Goal: Task Accomplishment & Management: Use online tool/utility

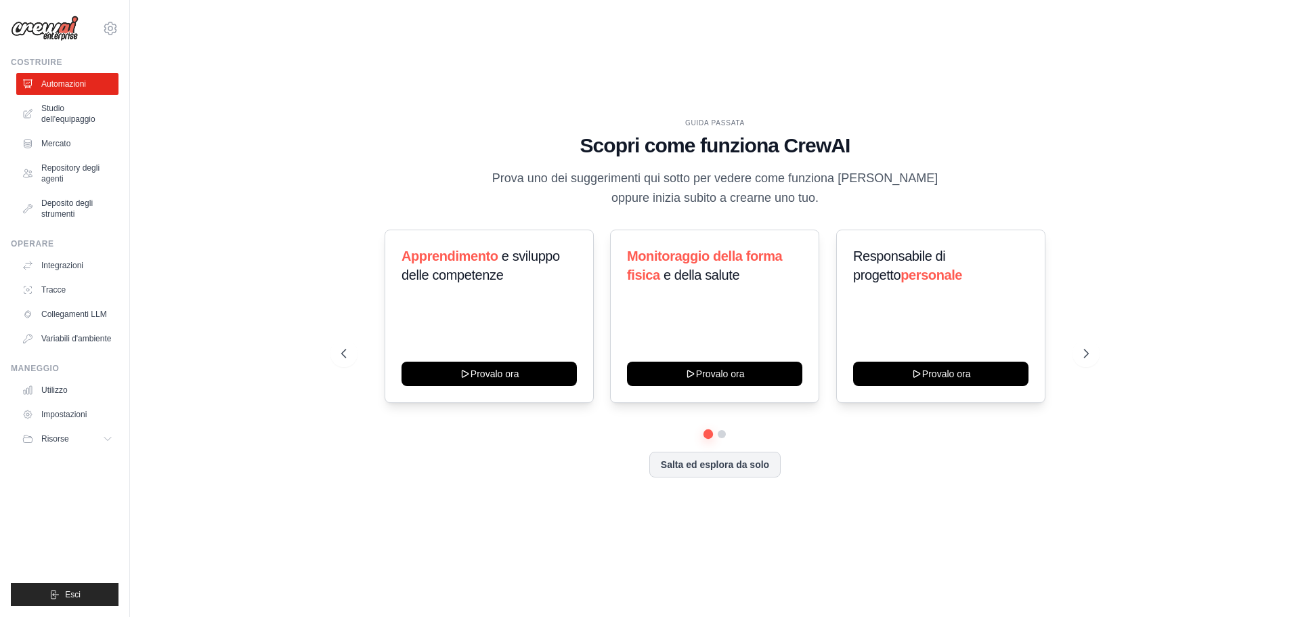
click at [656, 56] on div "GUIDA PASSATA Scopri come funziona CrewAI Prova uno dei suggerimenti qui sotto …" at bounding box center [715, 309] width 1127 height 590
click at [1086, 355] on icon at bounding box center [1088, 354] width 14 height 14
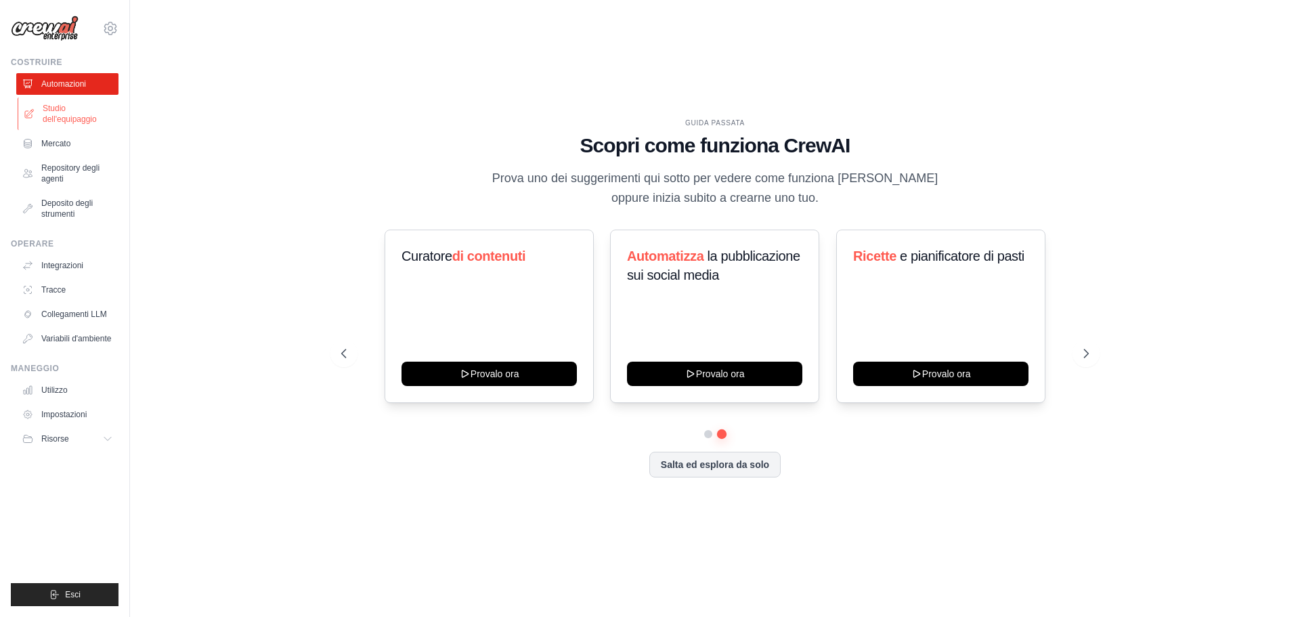
click at [63, 106] on font "Studio dell'equipaggio" at bounding box center [70, 114] width 54 height 20
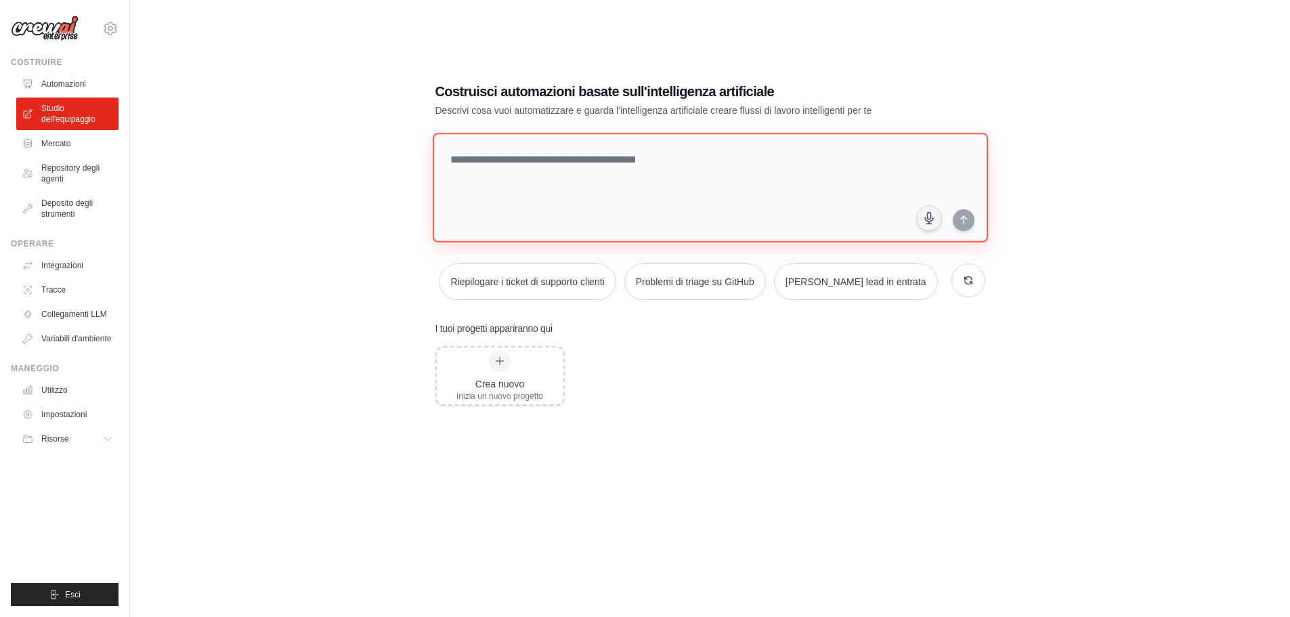
click at [553, 153] on textarea at bounding box center [709, 188] width 555 height 110
click at [497, 368] on div at bounding box center [500, 361] width 22 height 22
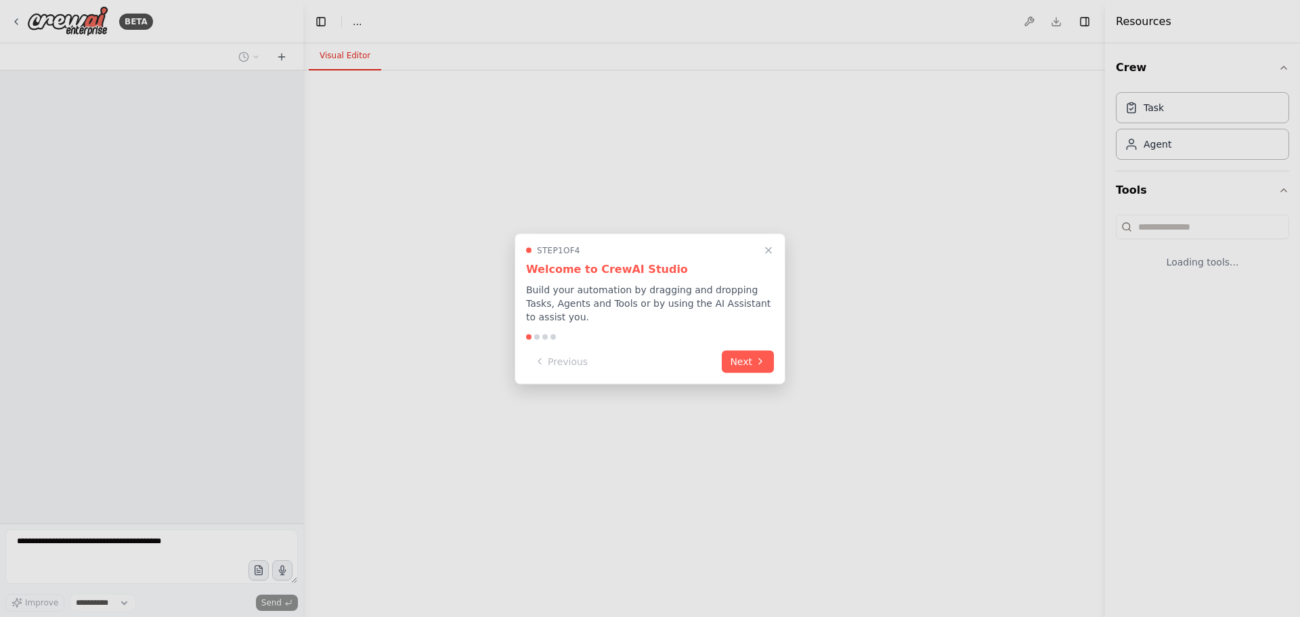
select select "****"
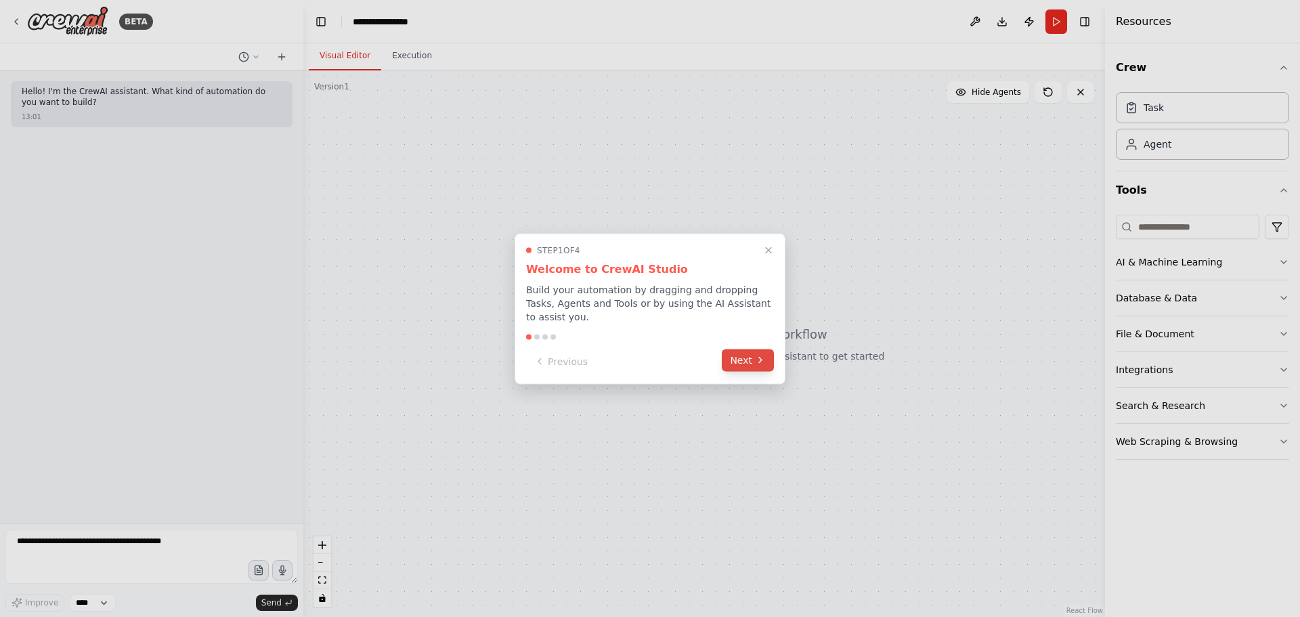
click at [746, 351] on button "Next" at bounding box center [748, 360] width 52 height 22
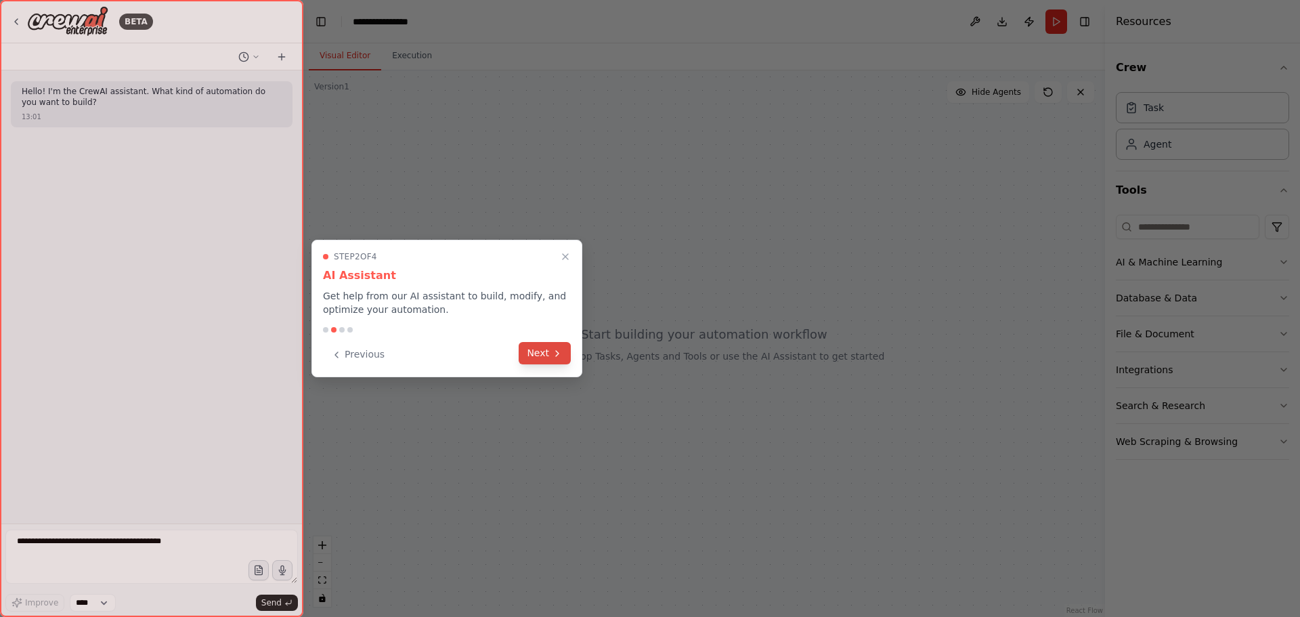
click at [544, 356] on button "Next" at bounding box center [545, 353] width 52 height 22
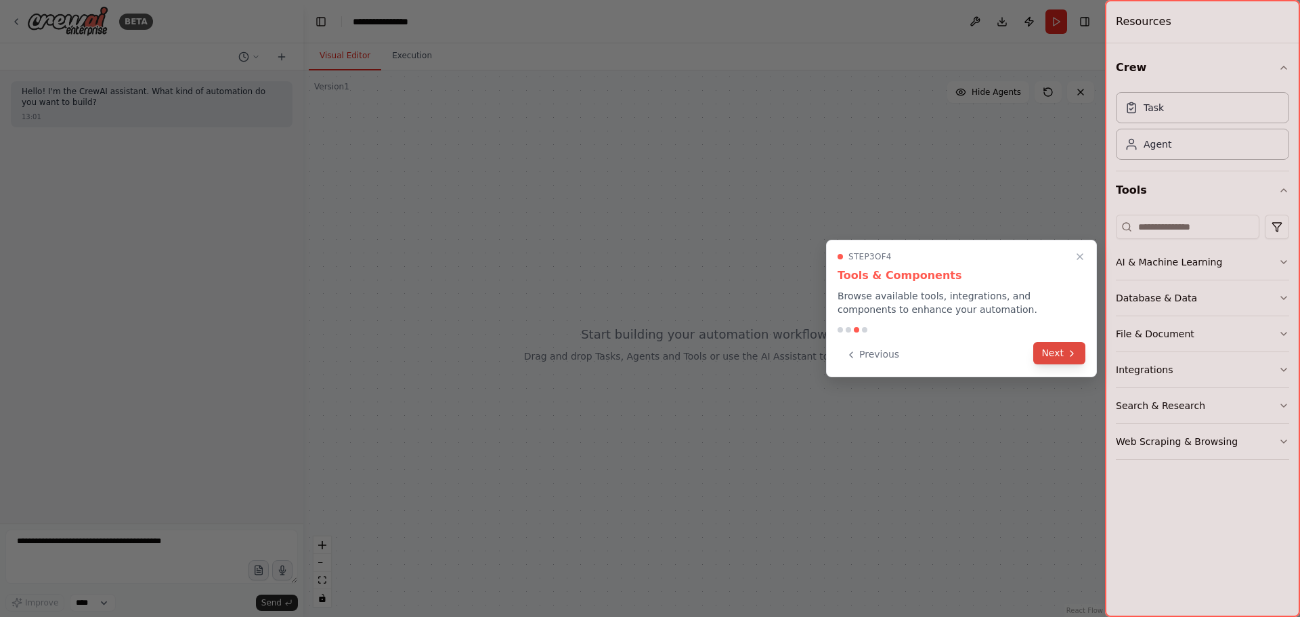
click at [1057, 353] on button "Next" at bounding box center [1059, 353] width 52 height 22
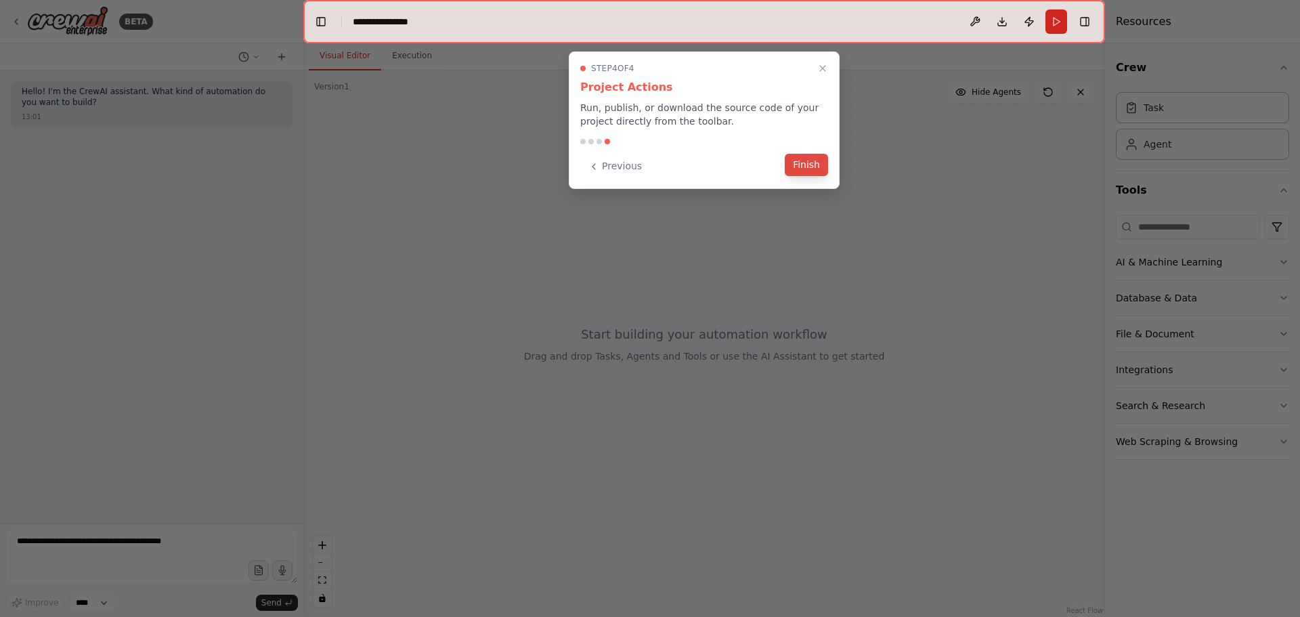
click at [809, 160] on button "Finish" at bounding box center [806, 165] width 43 height 22
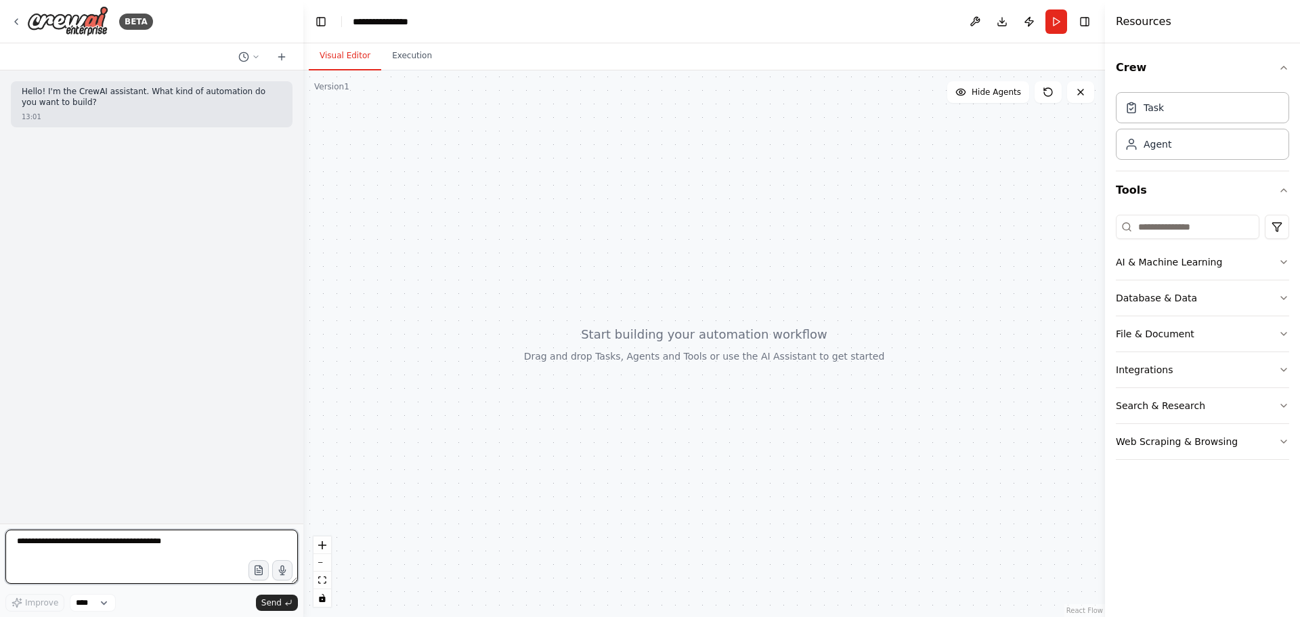
click at [200, 549] on textarea at bounding box center [151, 557] width 293 height 54
click at [397, 59] on button "Execution" at bounding box center [412, 56] width 62 height 28
click at [349, 60] on button "Visual Editor" at bounding box center [345, 56] width 72 height 28
drag, startPoint x: 938, startPoint y: 1, endPoint x: 827, endPoint y: 200, distance: 228.0
click at [827, 200] on div at bounding box center [704, 343] width 802 height 546
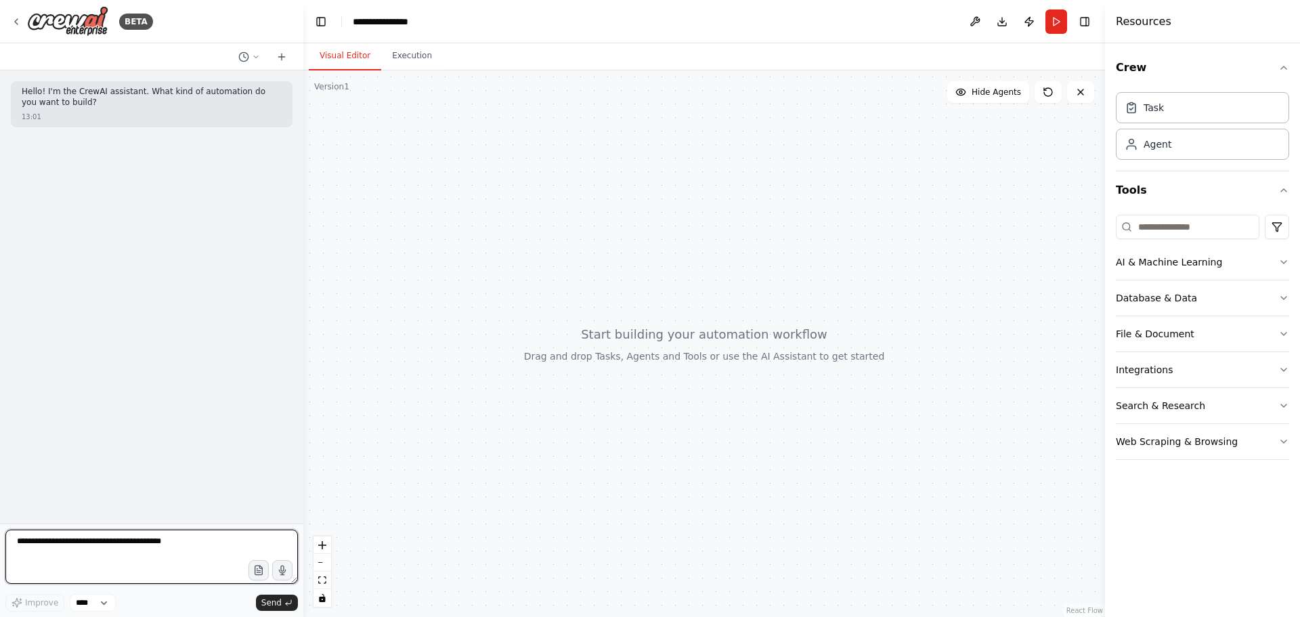
click at [184, 543] on textarea at bounding box center [151, 557] width 293 height 54
click at [201, 553] on textarea at bounding box center [151, 557] width 293 height 54
paste textarea "**********"
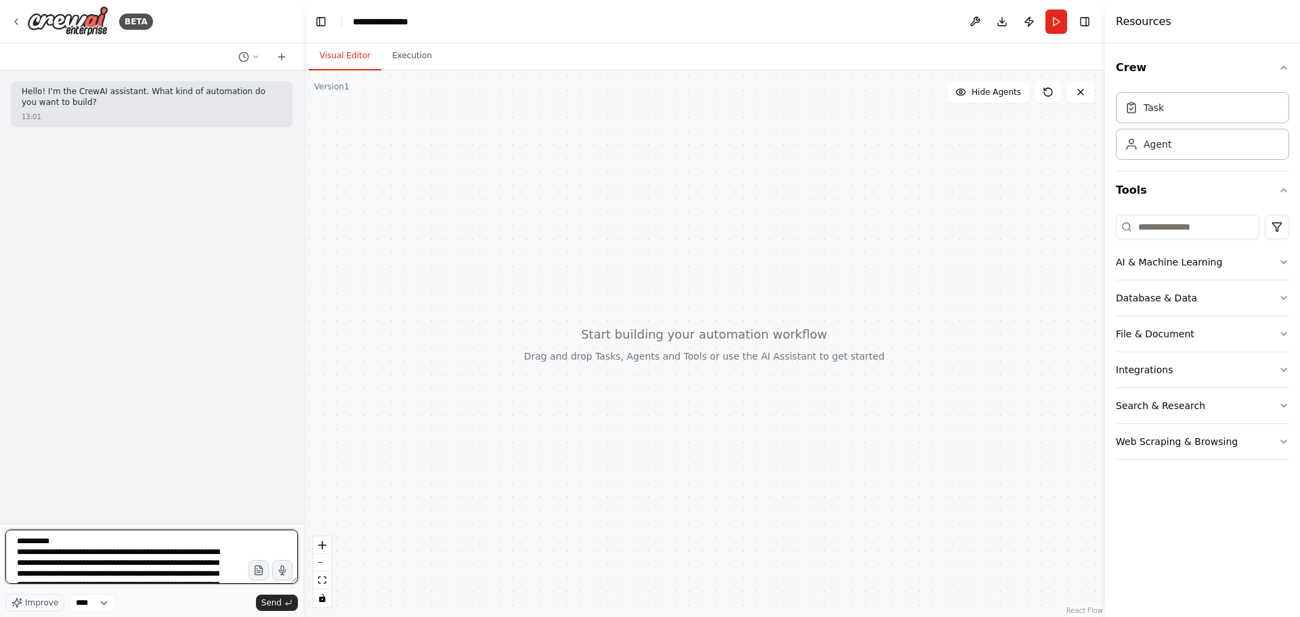
scroll to position [1144, 0]
type textarea "**********"
click at [286, 600] on icon "submit" at bounding box center [288, 603] width 8 height 8
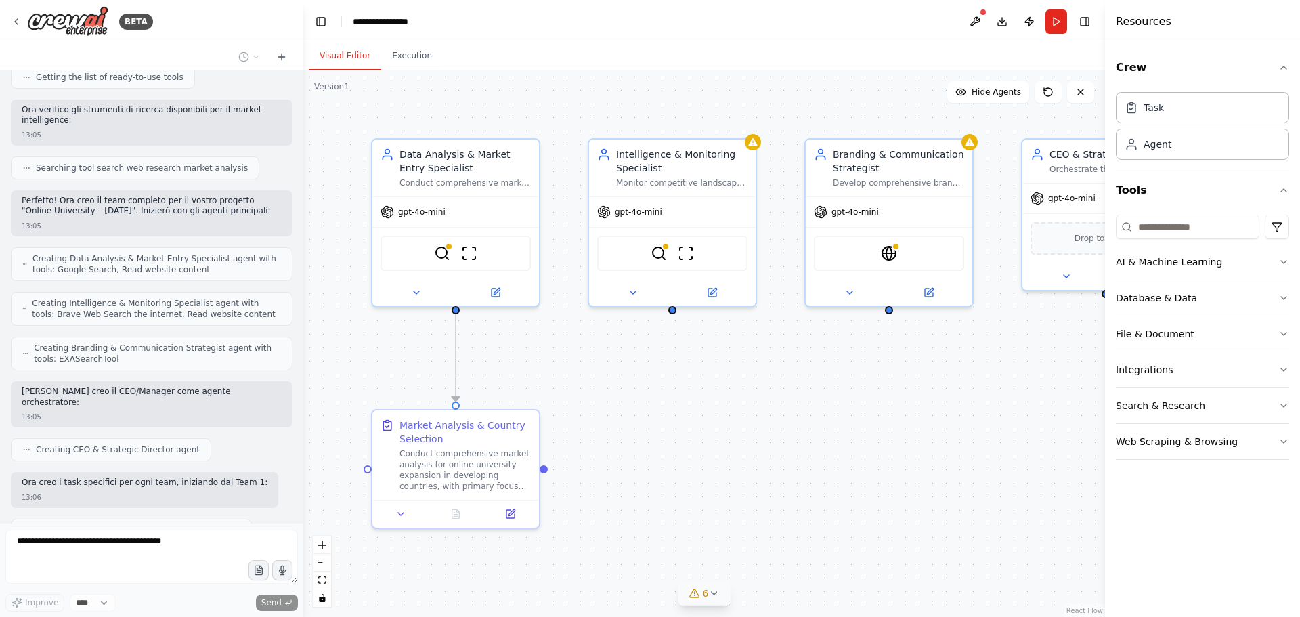
scroll to position [1124, 0]
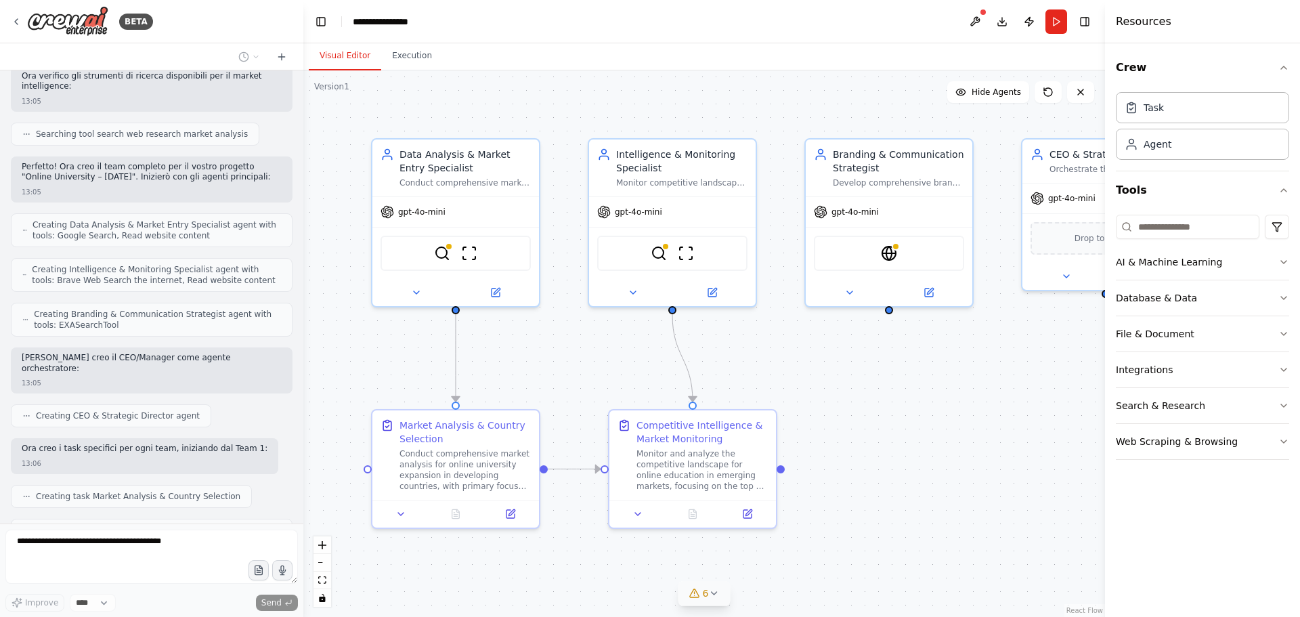
click at [718, 594] on icon at bounding box center [713, 593] width 11 height 11
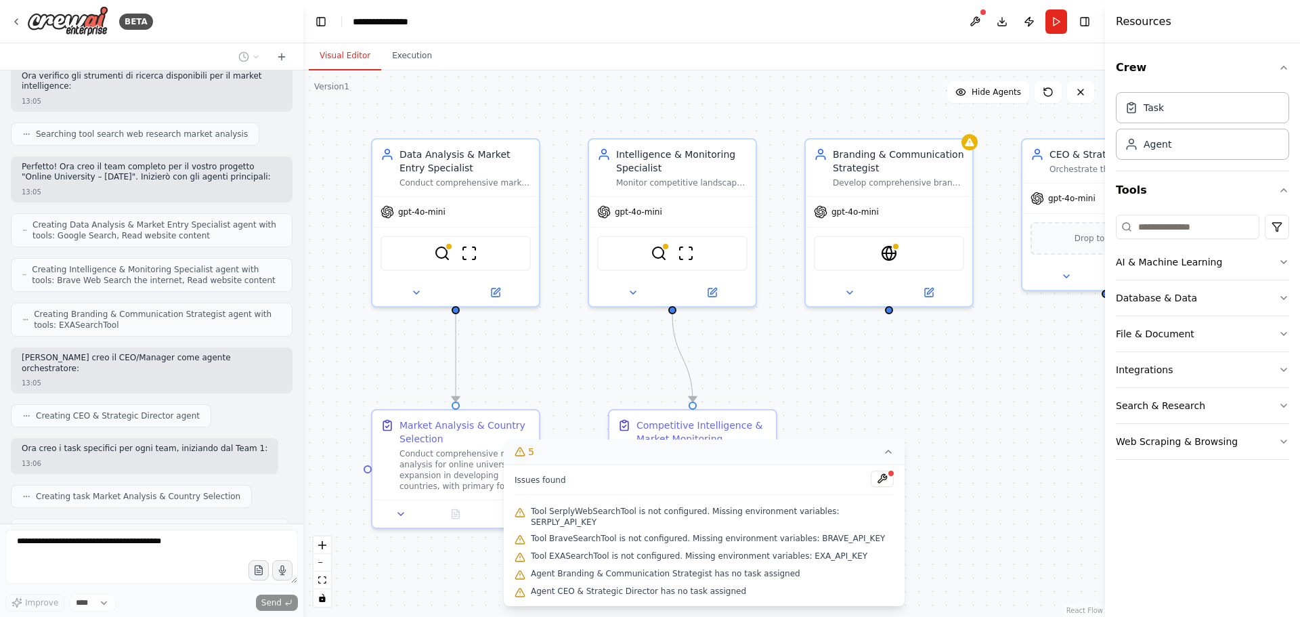
scroll to position [1158, 0]
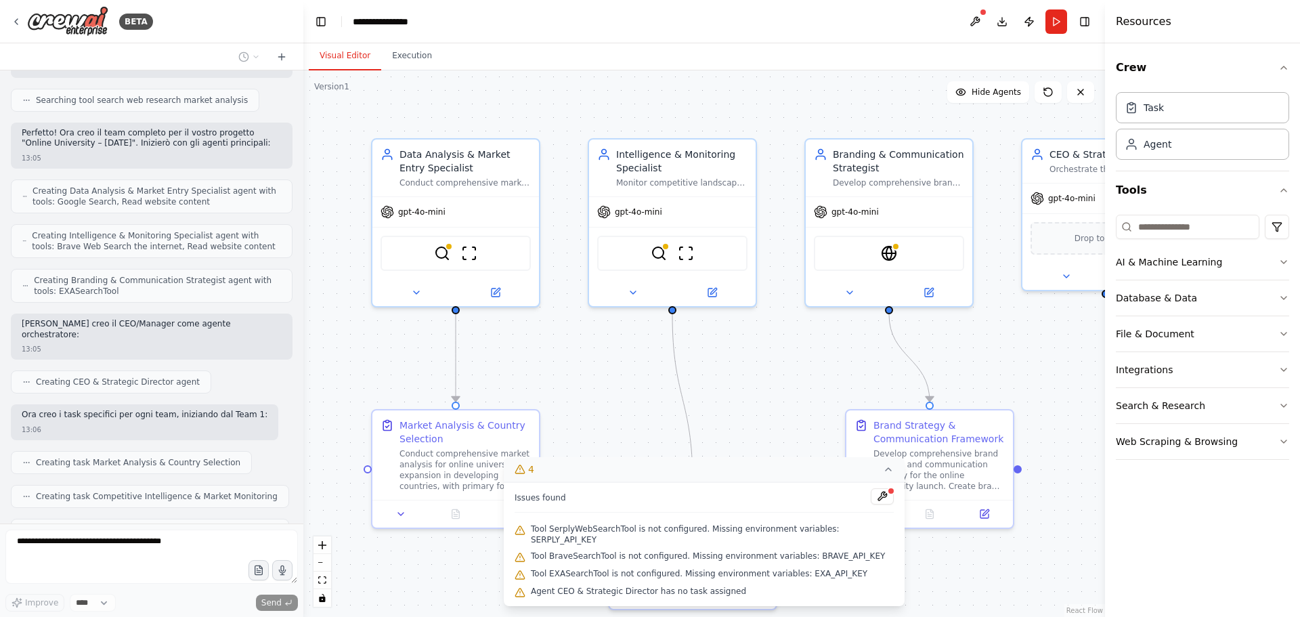
click at [917, 570] on div ".deletable-edge-delete-btn { width: 20px; height: 20px; border: 0px solid #ffff…" at bounding box center [704, 343] width 802 height 546
click at [964, 553] on div ".deletable-edge-delete-btn { width: 20px; height: 20px; border: 0px solid #ffff…" at bounding box center [704, 343] width 802 height 546
click at [534, 476] on span "4" at bounding box center [531, 470] width 6 height 14
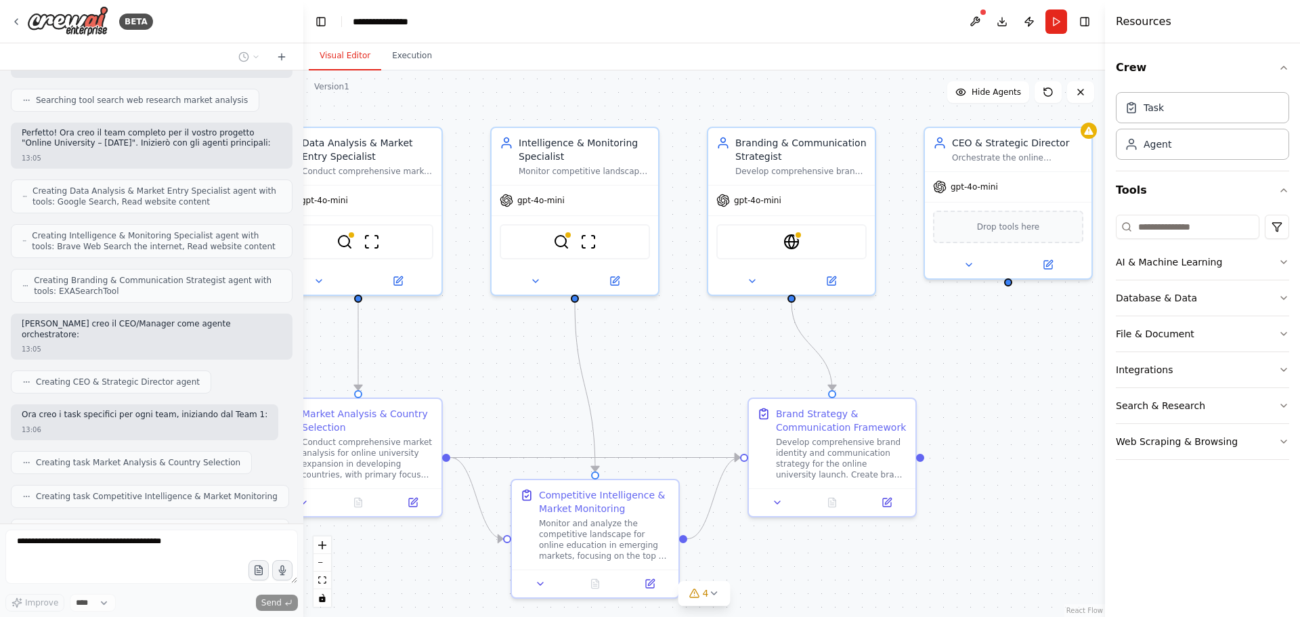
drag, startPoint x: 998, startPoint y: 349, endPoint x: 901, endPoint y: 338, distance: 98.2
click at [901, 338] on div ".deletable-edge-delete-btn { width: 20px; height: 20px; border: 0px solid #ffff…" at bounding box center [704, 343] width 802 height 546
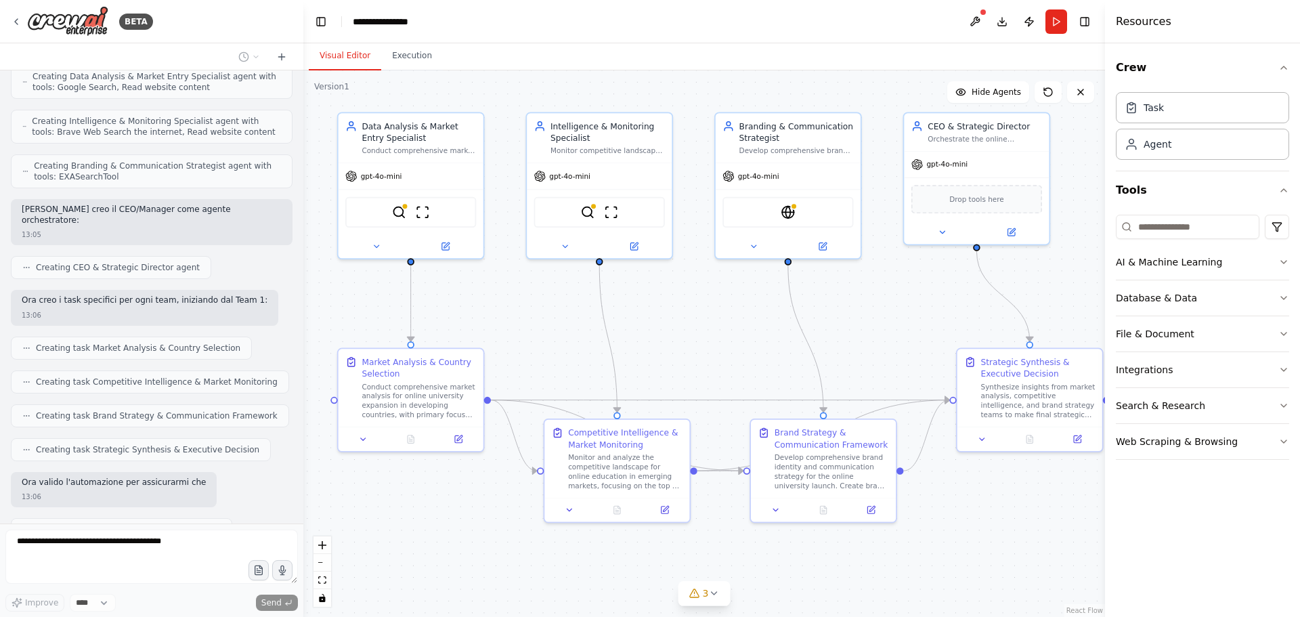
scroll to position [1283, 0]
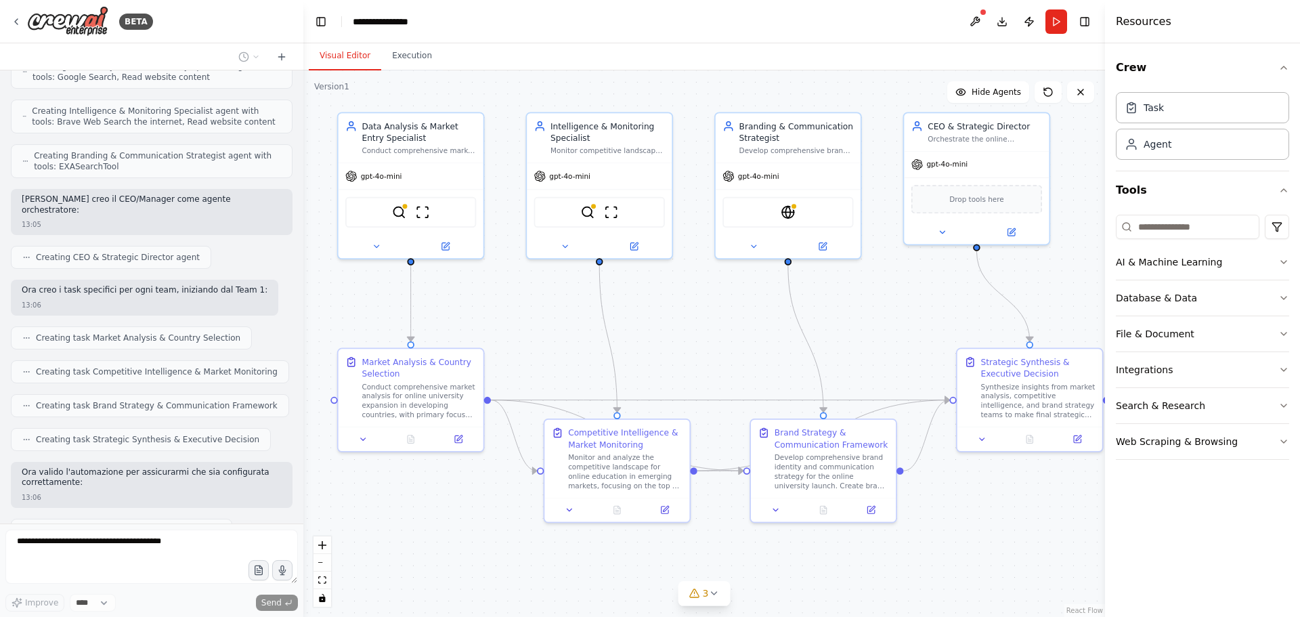
drag, startPoint x: 880, startPoint y: 373, endPoint x: 862, endPoint y: 331, distance: 45.5
click at [862, 331] on div ".deletable-edge-delete-btn { width: 20px; height: 20px; border: 0px solid #ffff…" at bounding box center [704, 343] width 802 height 546
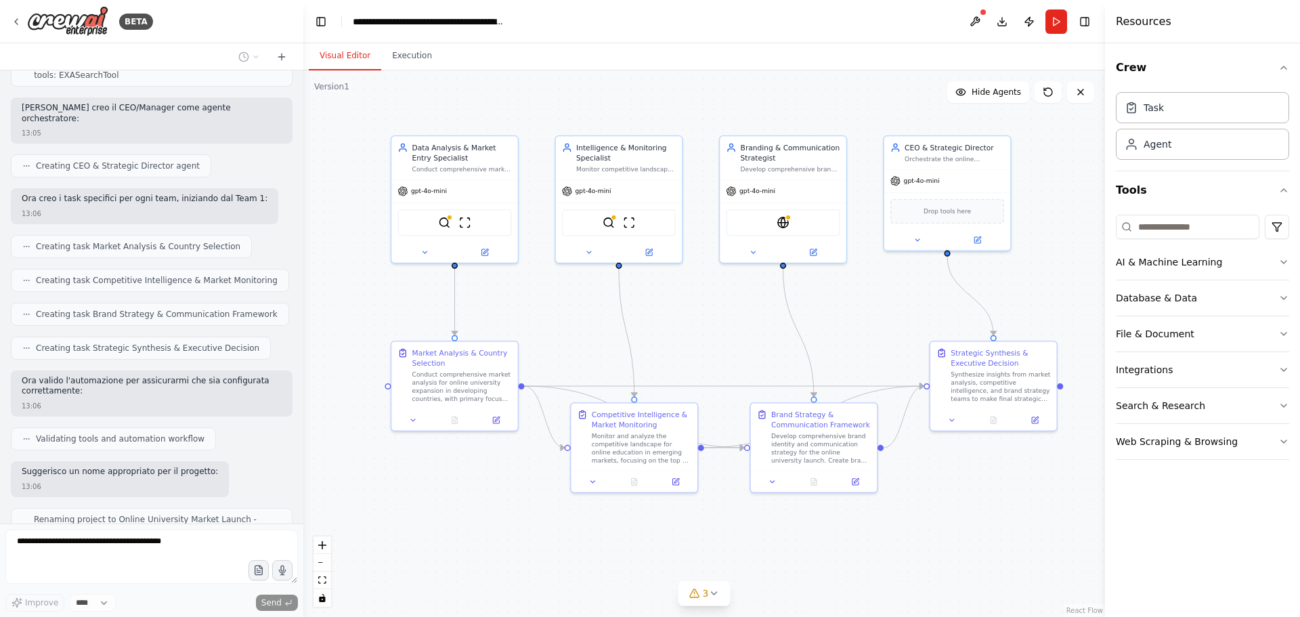
drag, startPoint x: 862, startPoint y: 333, endPoint x: 849, endPoint y: 329, distance: 13.5
click at [849, 329] on div ".deletable-edge-delete-btn { width: 20px; height: 20px; border: 0px solid #ffff…" at bounding box center [704, 343] width 802 height 546
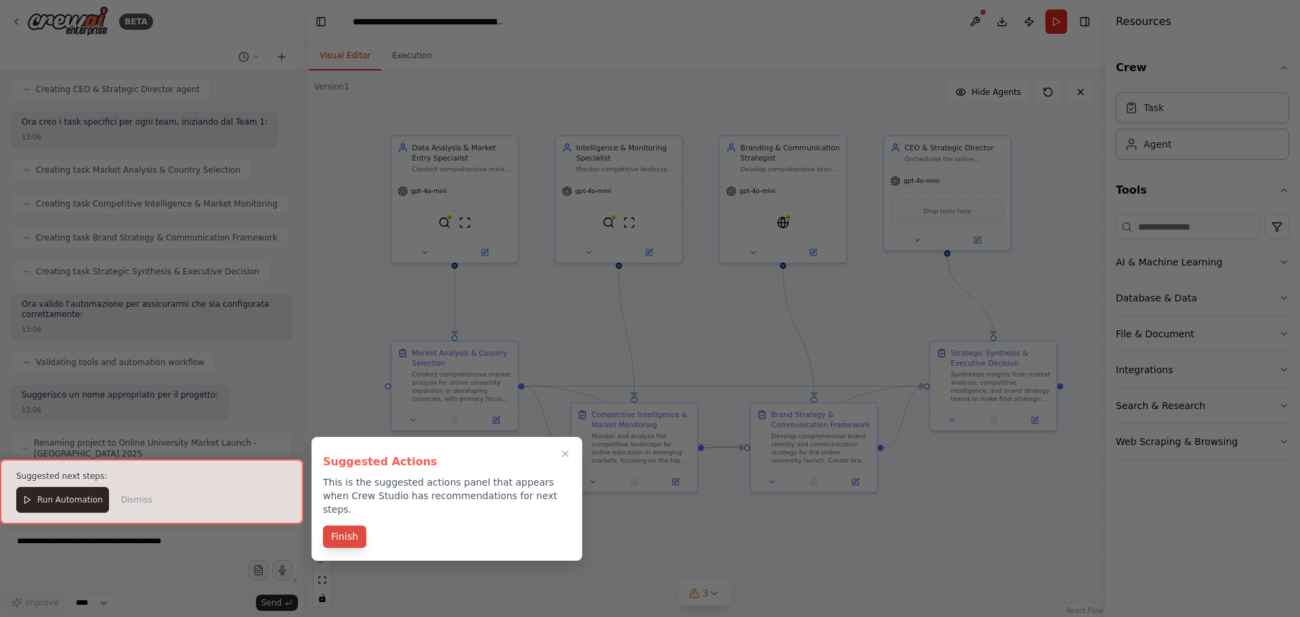
click at [339, 525] on button "Finish" at bounding box center [344, 536] width 43 height 22
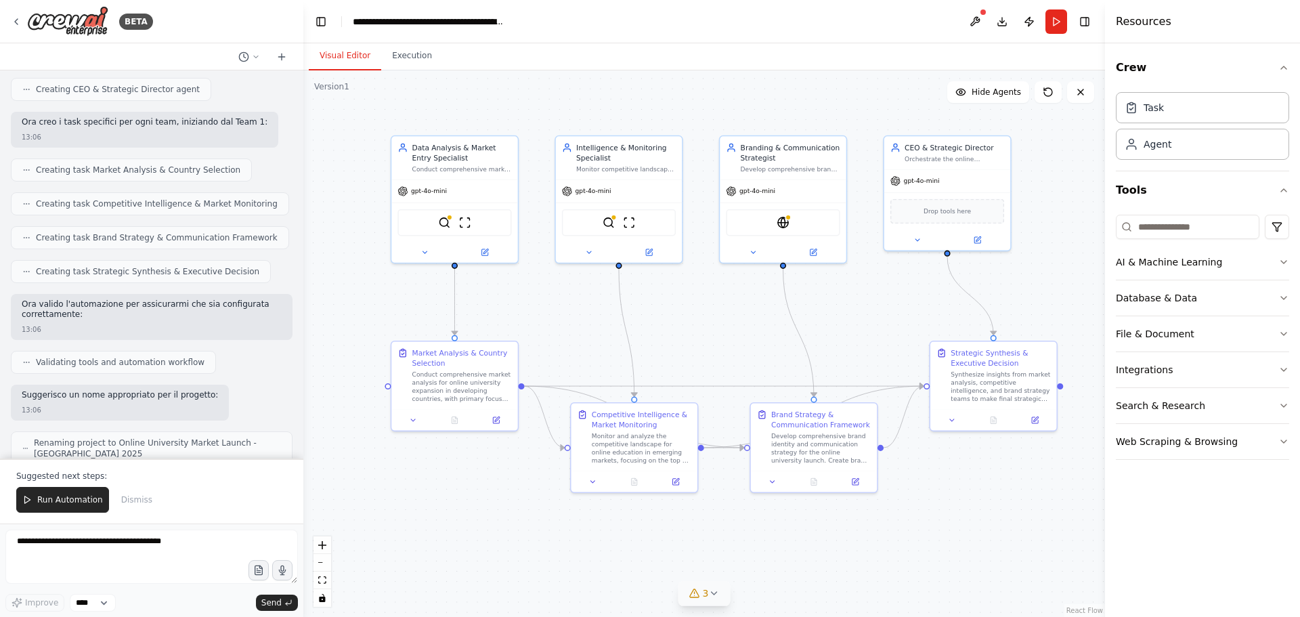
click at [704, 586] on button "3" at bounding box center [705, 593] width 52 height 25
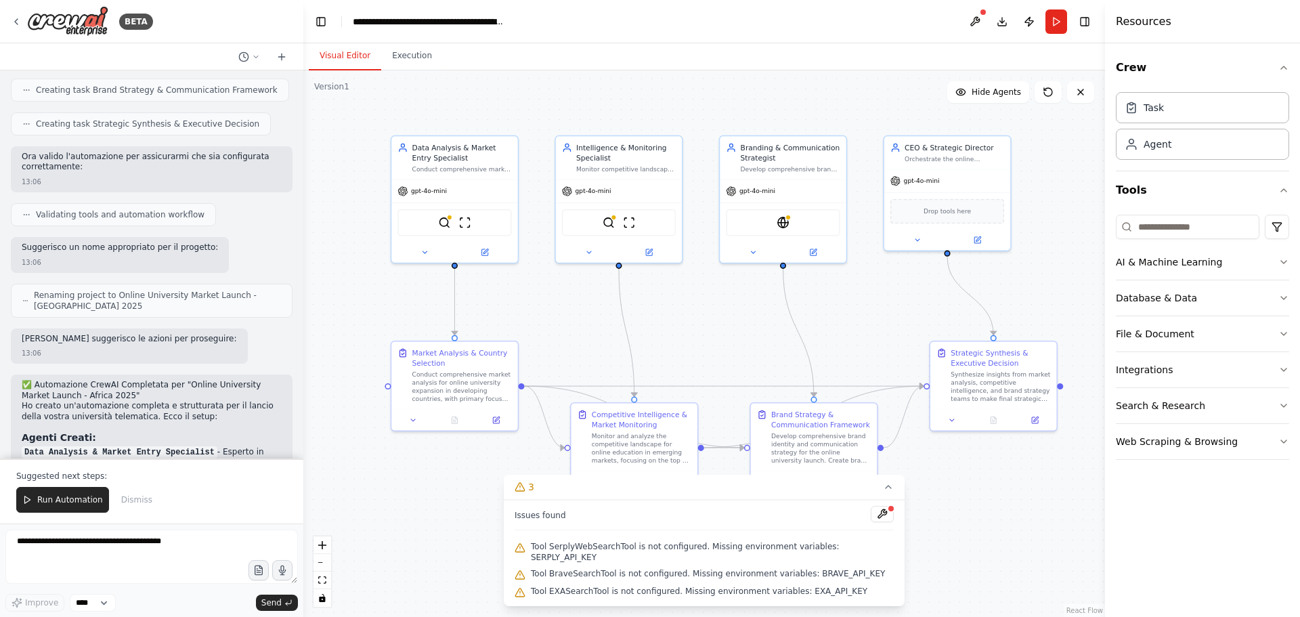
drag, startPoint x: 431, startPoint y: 519, endPoint x: 391, endPoint y: 540, distance: 44.8
click at [391, 540] on div ".deletable-edge-delete-btn { width: 20px; height: 20px; border: 0px solid #ffff…" at bounding box center [704, 343] width 802 height 546
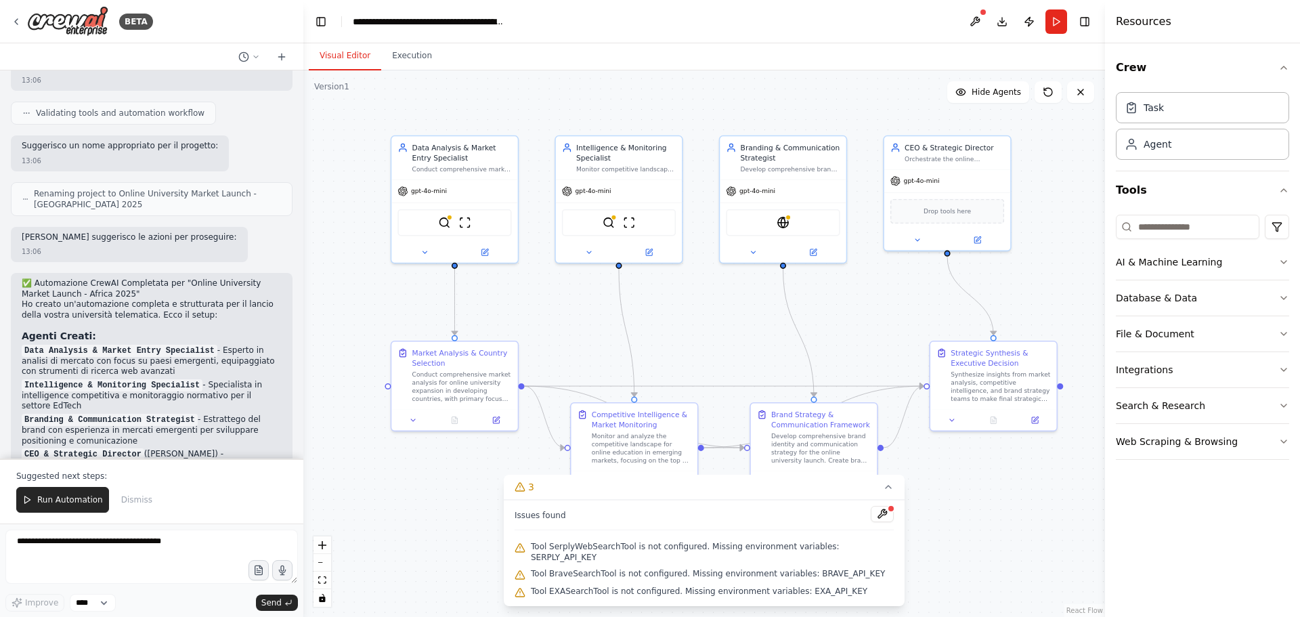
click at [418, 488] on div ".deletable-edge-delete-btn { width: 20px; height: 20px; border: 0px solid #ffff…" at bounding box center [704, 343] width 802 height 546
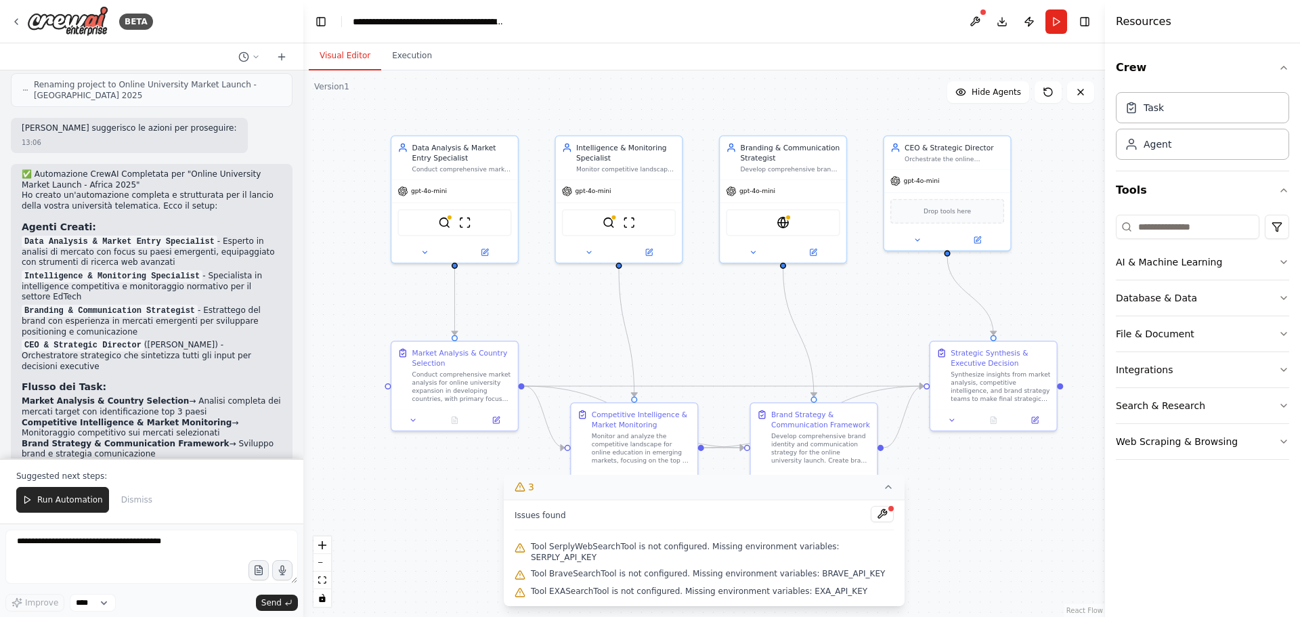
click at [534, 493] on div "3" at bounding box center [525, 487] width 20 height 14
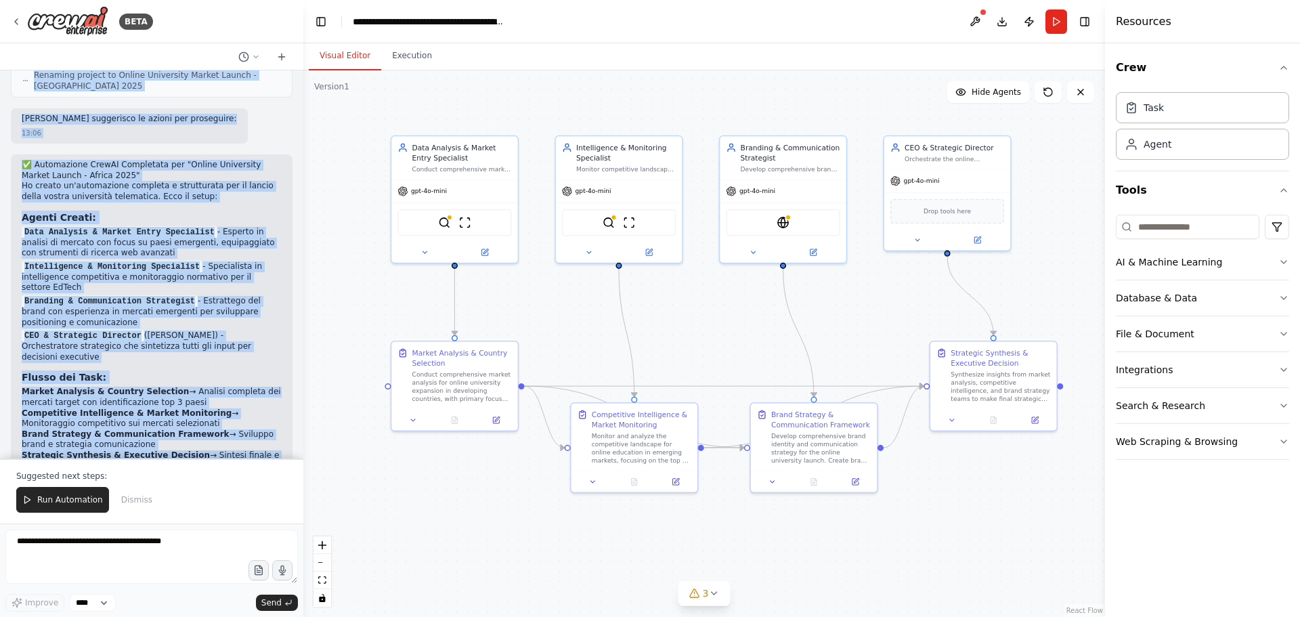
scroll to position [1753, 0]
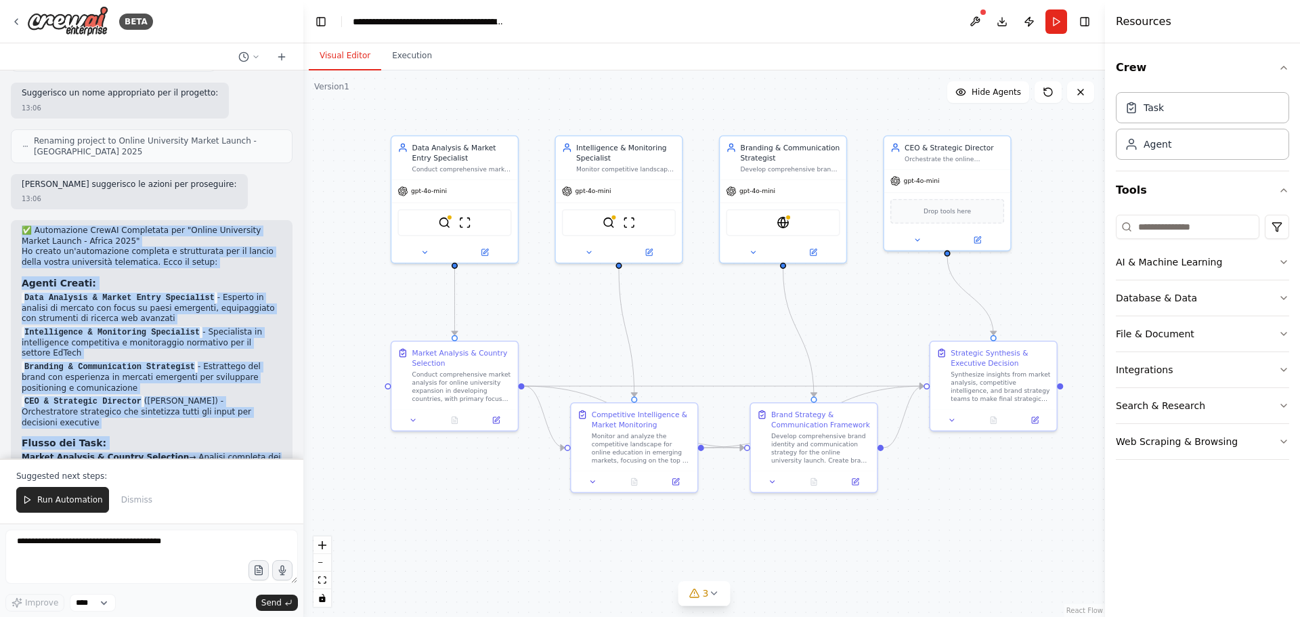
drag, startPoint x: 209, startPoint y: 422, endPoint x: 18, endPoint y: 164, distance: 321.4
click at [18, 220] on div "✅ Automazione CrewAI Completata per "Online University Market Launch - Africa 2…" at bounding box center [152, 477] width 282 height 515
copy div "✅ Automazione CrewAI Completata per "Online University Market Launch - Africa 2…"
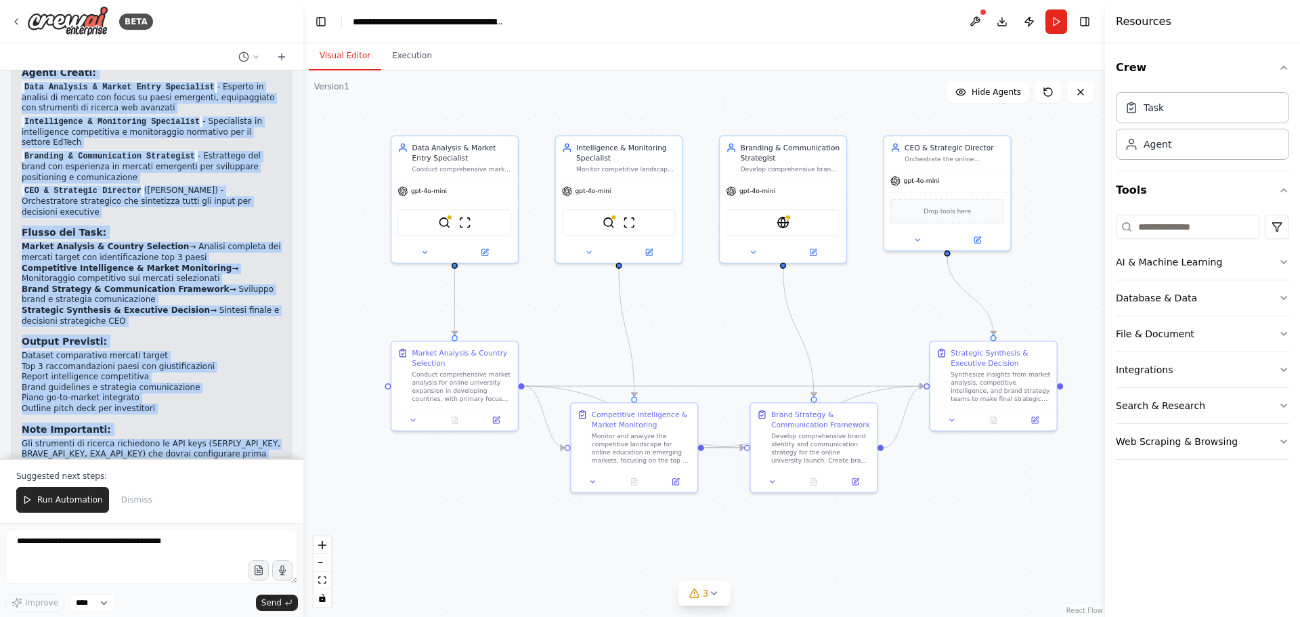
scroll to position [1965, 0]
click at [519, 541] on div ".deletable-edge-delete-btn { width: 20px; height: 20px; border: 0px solid #ffff…" at bounding box center [704, 343] width 802 height 546
click at [721, 601] on button "3" at bounding box center [705, 593] width 52 height 25
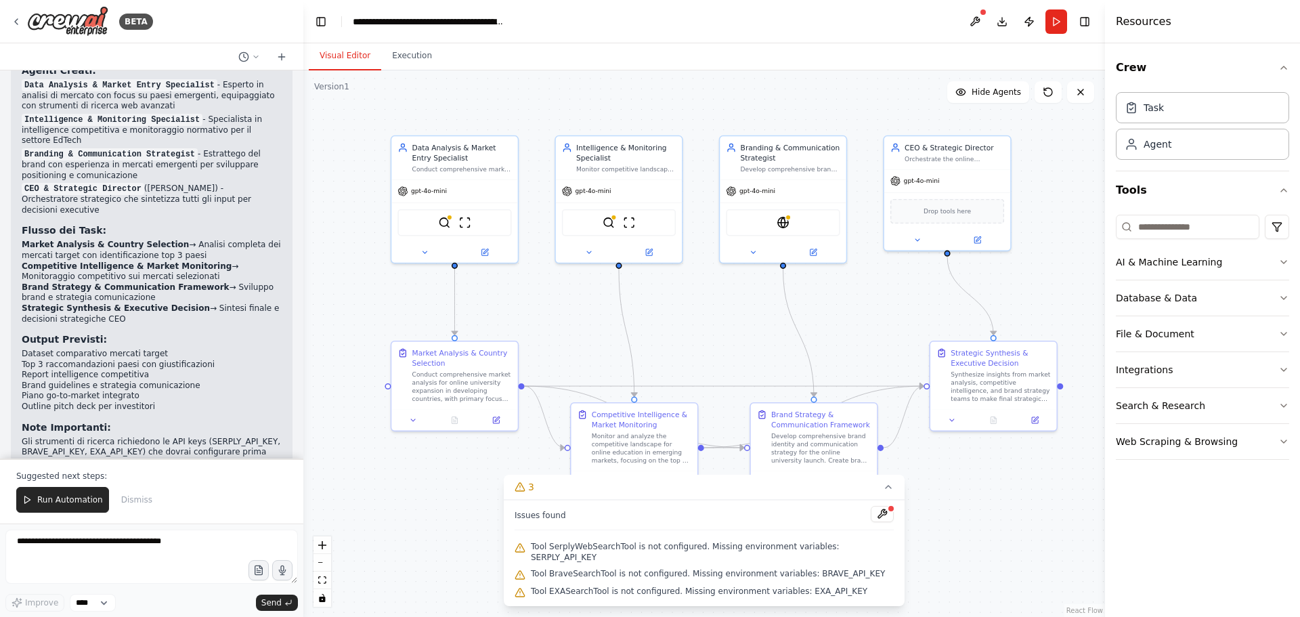
drag, startPoint x: 442, startPoint y: 523, endPoint x: 425, endPoint y: 528, distance: 18.4
click at [425, 528] on div ".deletable-edge-delete-btn { width: 20px; height: 20px; border: 0px solid #ffff…" at bounding box center [704, 343] width 802 height 546
click at [434, 196] on div "gpt-4o-mini" at bounding box center [454, 189] width 126 height 22
click at [440, 193] on span "gpt-4o-mini" at bounding box center [429, 189] width 36 height 8
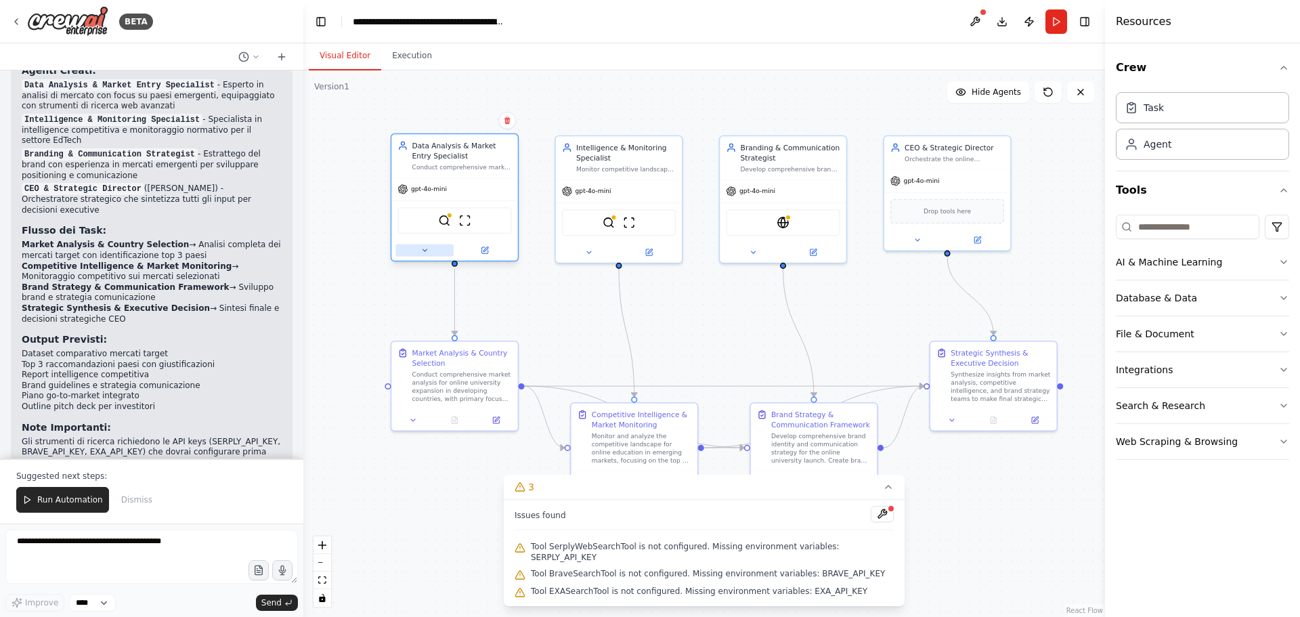
click at [426, 247] on icon at bounding box center [425, 250] width 8 height 8
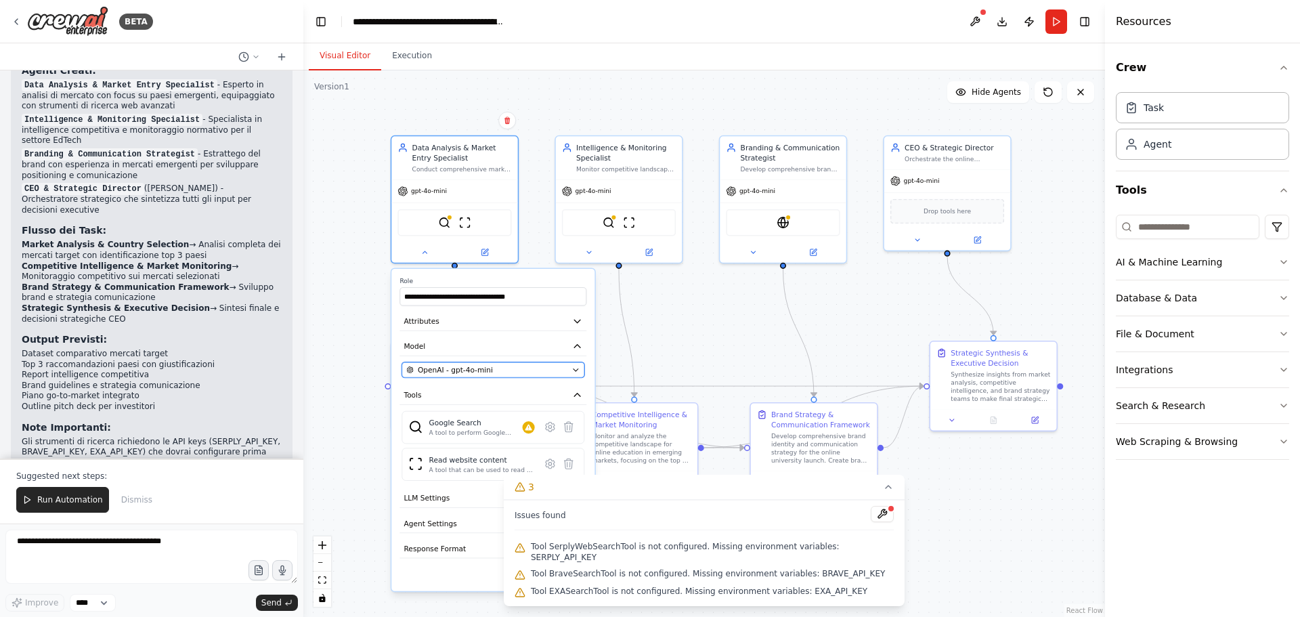
click at [558, 367] on div "OpenAI - gpt-4o-mini" at bounding box center [486, 370] width 161 height 10
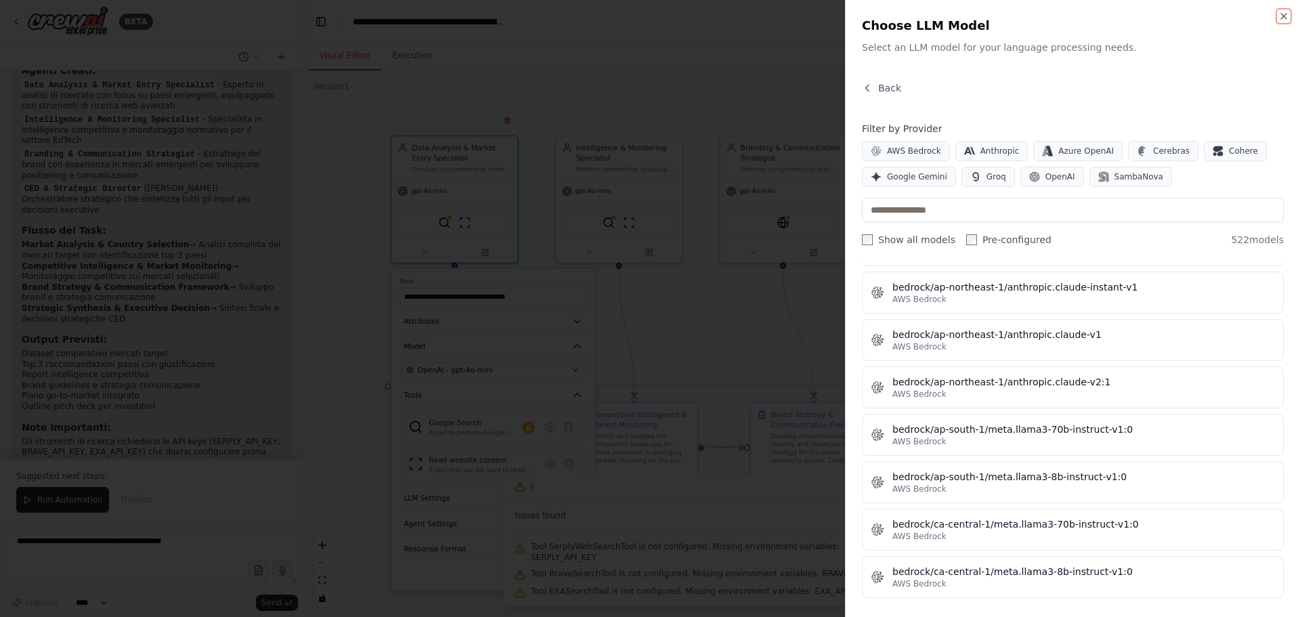
scroll to position [2167, 0]
click at [979, 217] on input "text" at bounding box center [1073, 210] width 422 height 24
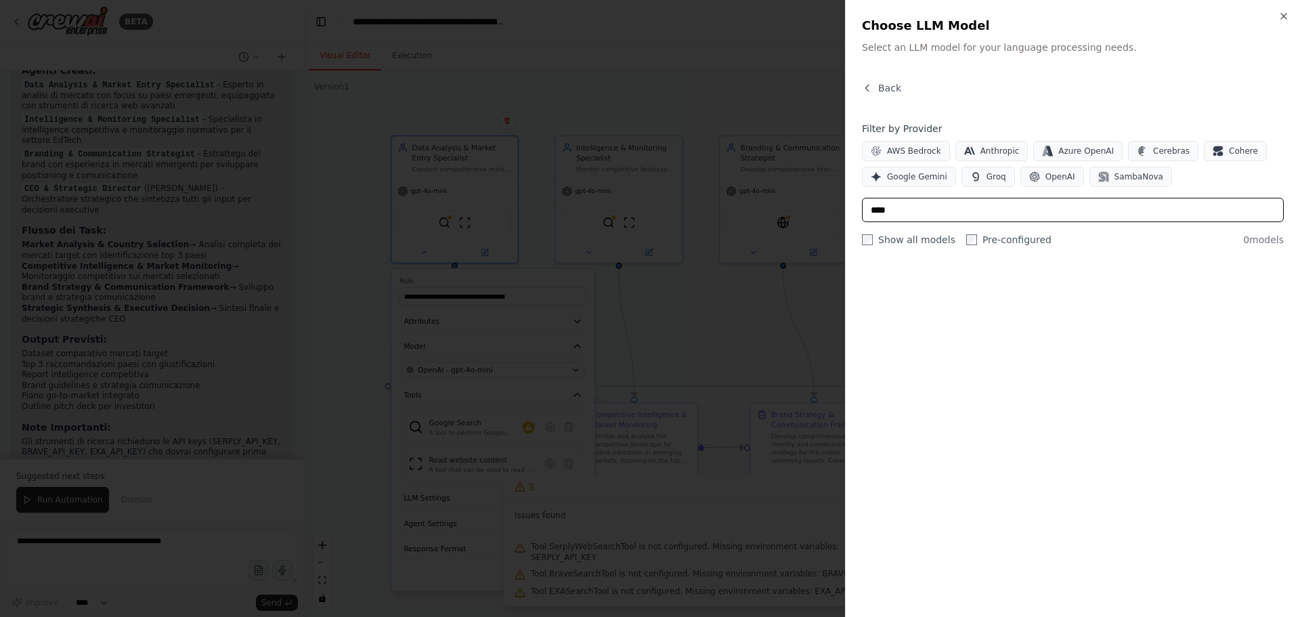
scroll to position [0, 0]
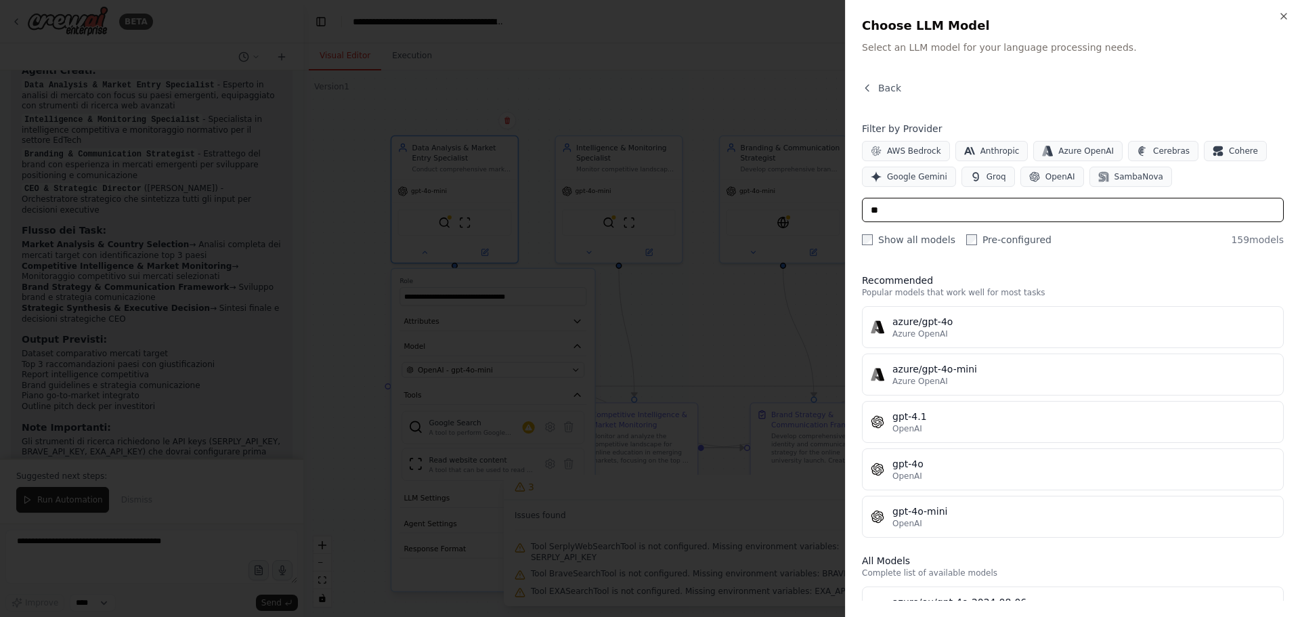
type input "*"
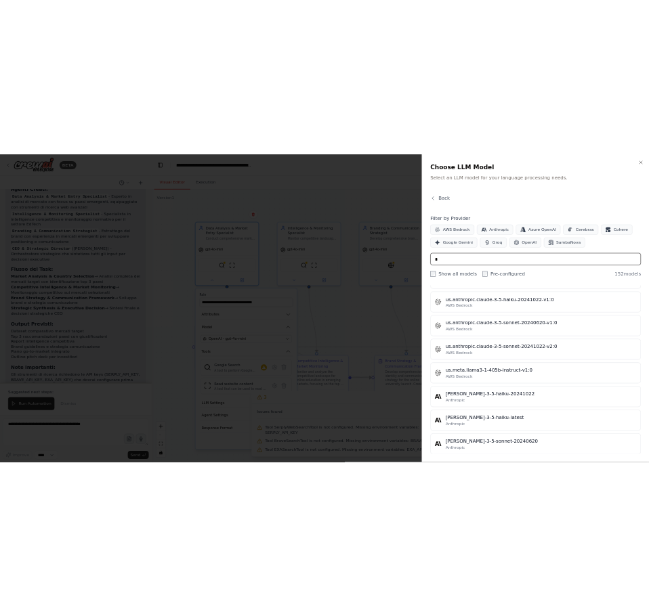
scroll to position [1354, 0]
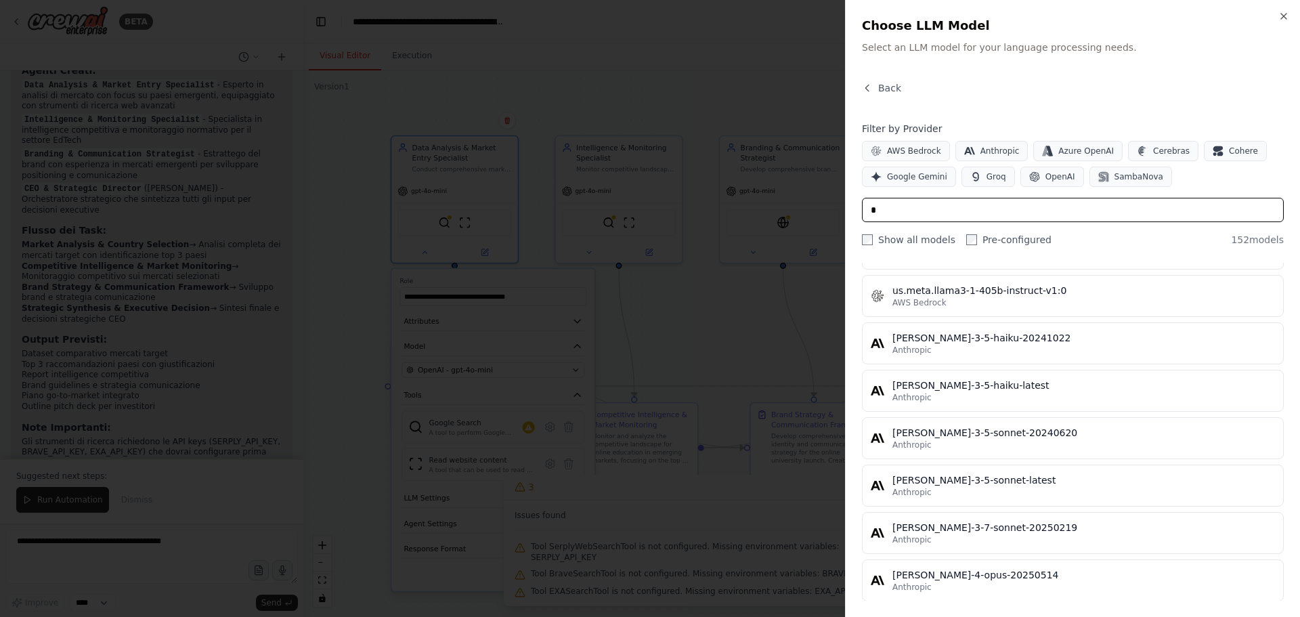
click at [884, 208] on input "*" at bounding box center [1073, 210] width 422 height 24
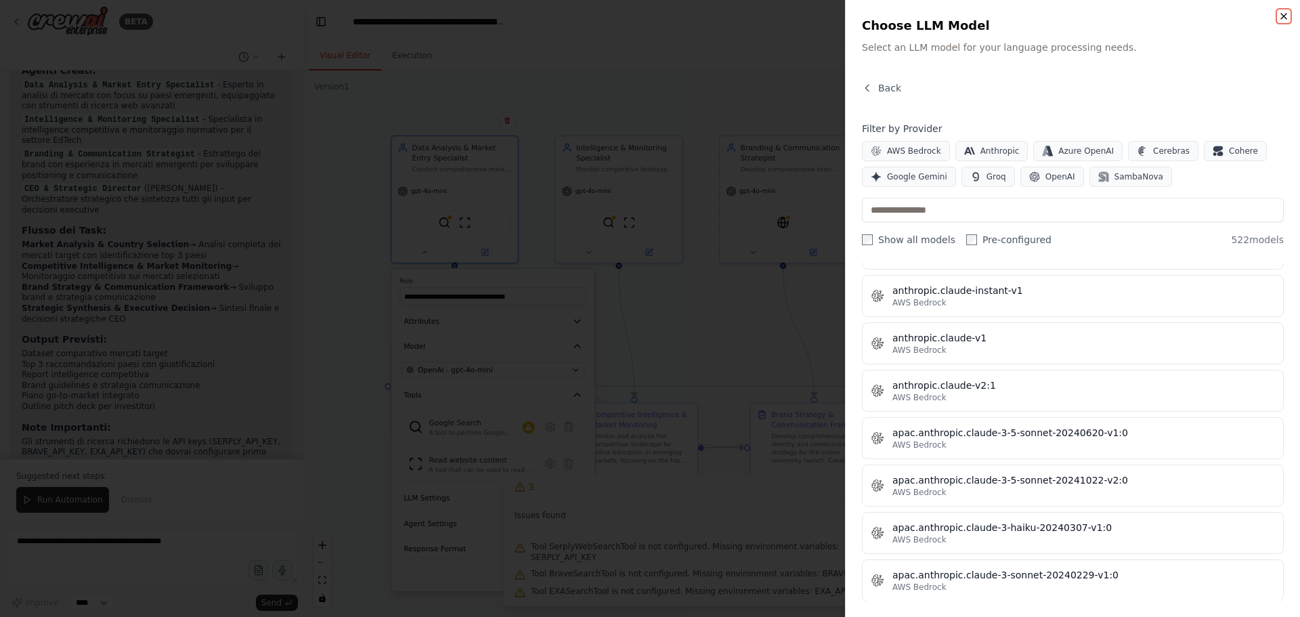
click at [1288, 18] on icon "button" at bounding box center [1284, 16] width 11 height 11
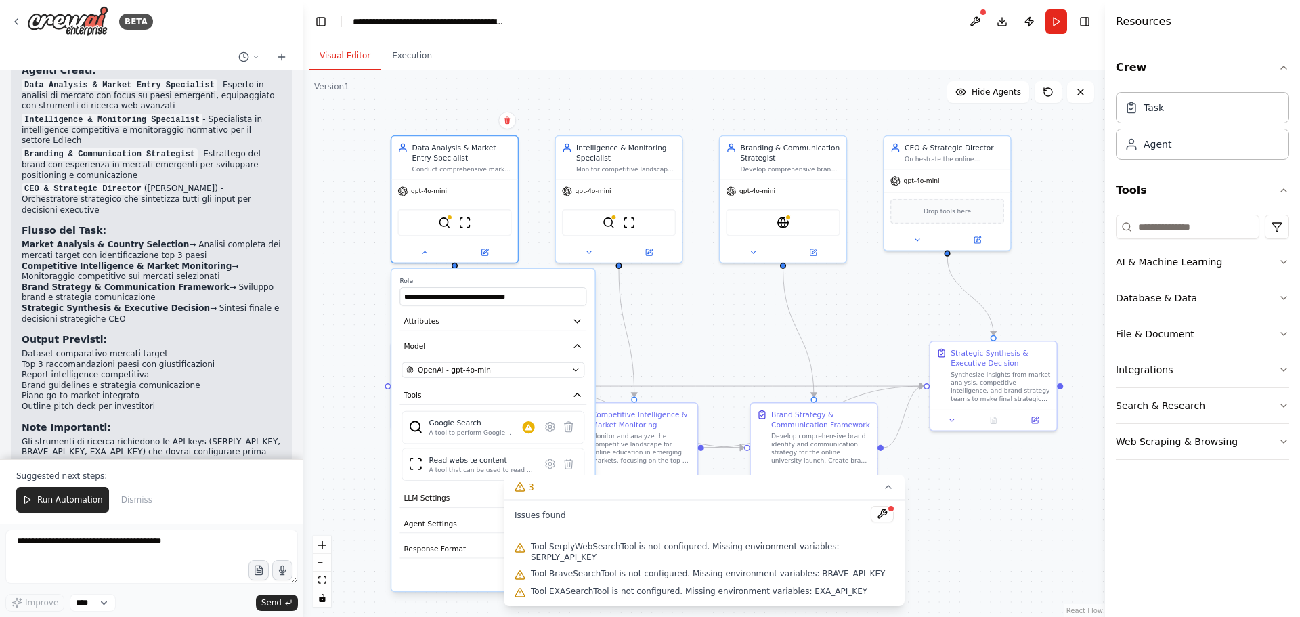
click at [706, 316] on div ".deletable-edge-delete-btn { width: 20px; height: 20px; border: 0px solid #ffff…" at bounding box center [704, 343] width 802 height 546
click at [707, 311] on div ".deletable-edge-delete-btn { width: 20px; height: 20px; border: 0px solid #ffff…" at bounding box center [704, 343] width 802 height 546
click at [865, 499] on button "3" at bounding box center [704, 487] width 401 height 25
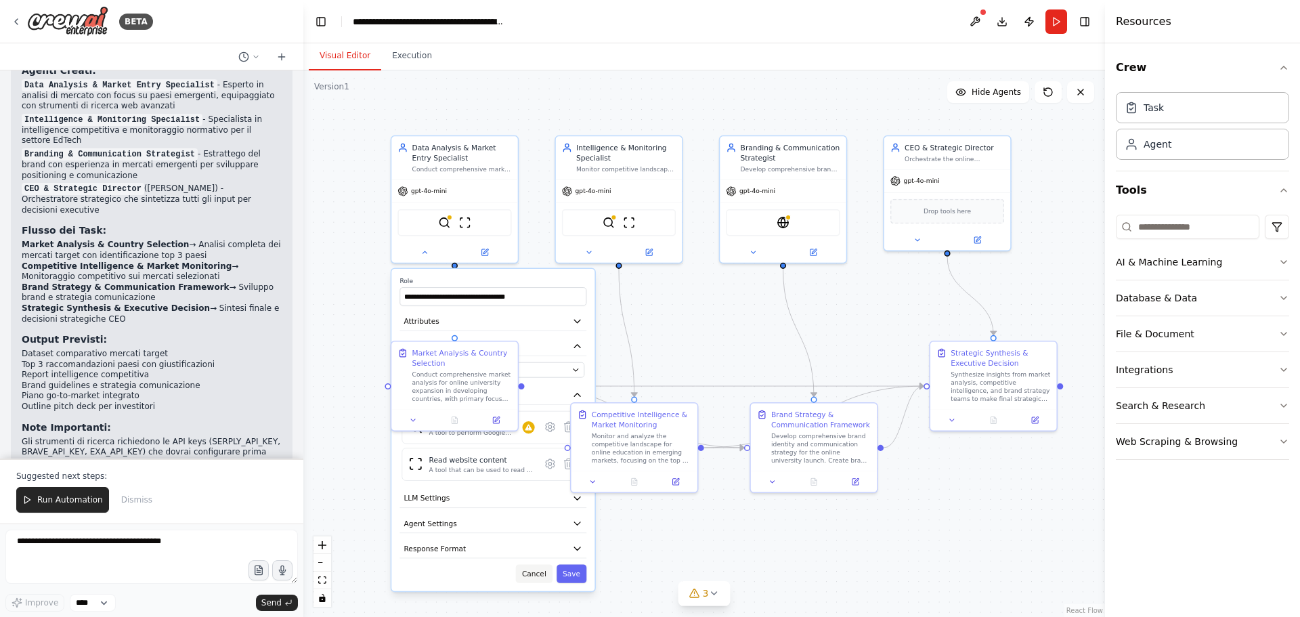
click at [537, 573] on button "Cancel" at bounding box center [534, 573] width 37 height 18
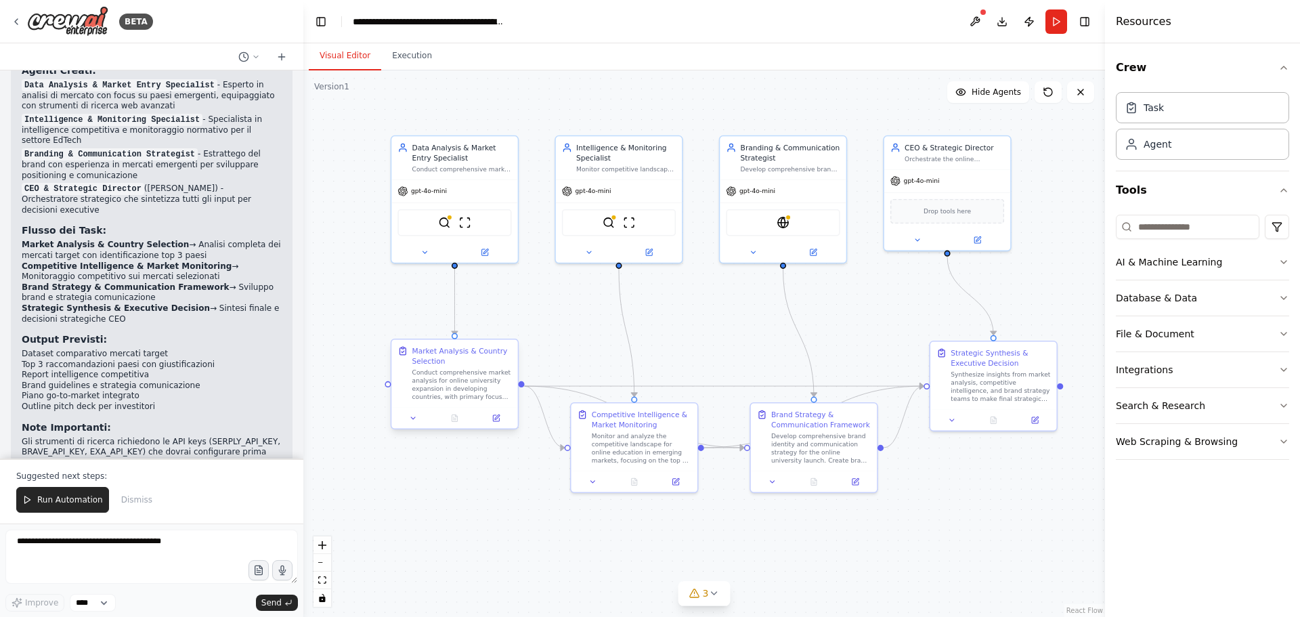
click at [523, 387] on div ".deletable-edge-delete-btn { width: 20px; height: 20px; border: 0px solid #ffff…" at bounding box center [704, 343] width 802 height 546
drag, startPoint x: 521, startPoint y: 385, endPoint x: 558, endPoint y: 369, distance: 40.0
click at [558, 369] on div ".deletable-edge-delete-btn { width: 20px; height: 20px; border: 0px solid #ffff…" at bounding box center [704, 343] width 802 height 546
drag, startPoint x: 702, startPoint y: 447, endPoint x: 521, endPoint y: 387, distance: 190.6
click at [521, 387] on div ".deletable-edge-delete-btn { width: 20px; height: 20px; border: 0px solid #ffff…" at bounding box center [704, 343] width 802 height 546
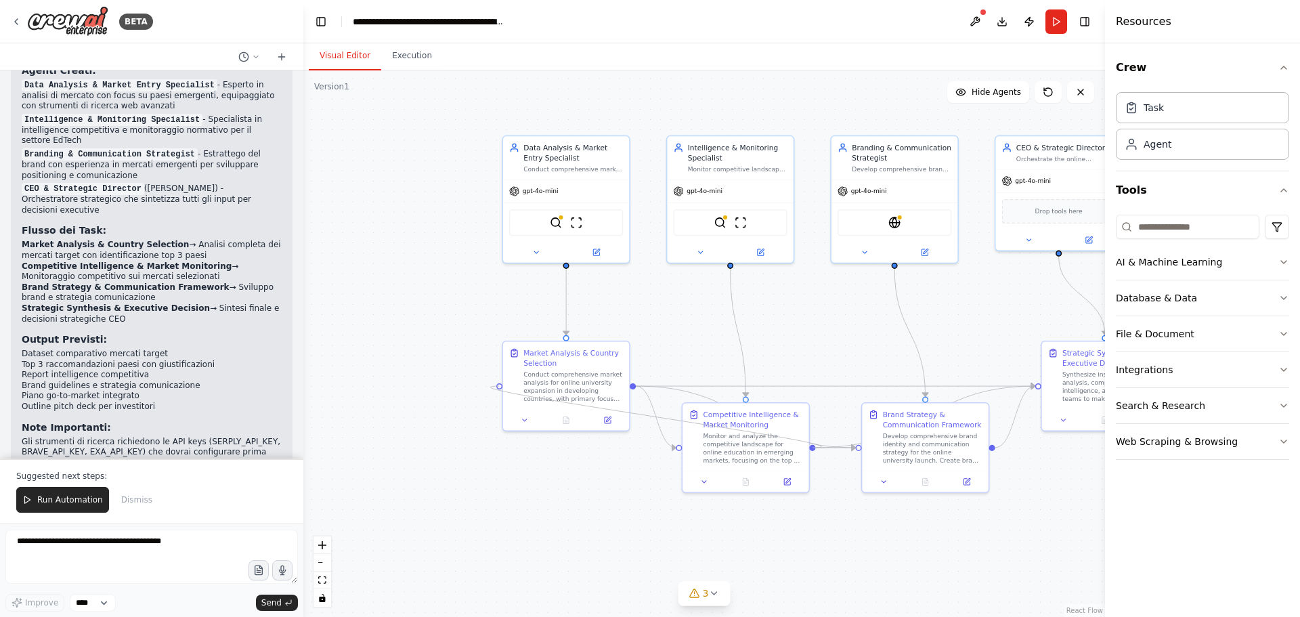
drag, startPoint x: 702, startPoint y: 448, endPoint x: 500, endPoint y: 391, distance: 210.1
click at [500, 391] on div ".deletable-edge-delete-btn { width: 20px; height: 20px; border: 0px solid #ffff…" at bounding box center [704, 343] width 802 height 546
drag, startPoint x: 498, startPoint y: 386, endPoint x: 811, endPoint y: 454, distance: 320.2
click at [811, 454] on div ".deletable-edge-delete-btn { width: 20px; height: 20px; border: 0px solid #ffff…" at bounding box center [704, 343] width 802 height 546
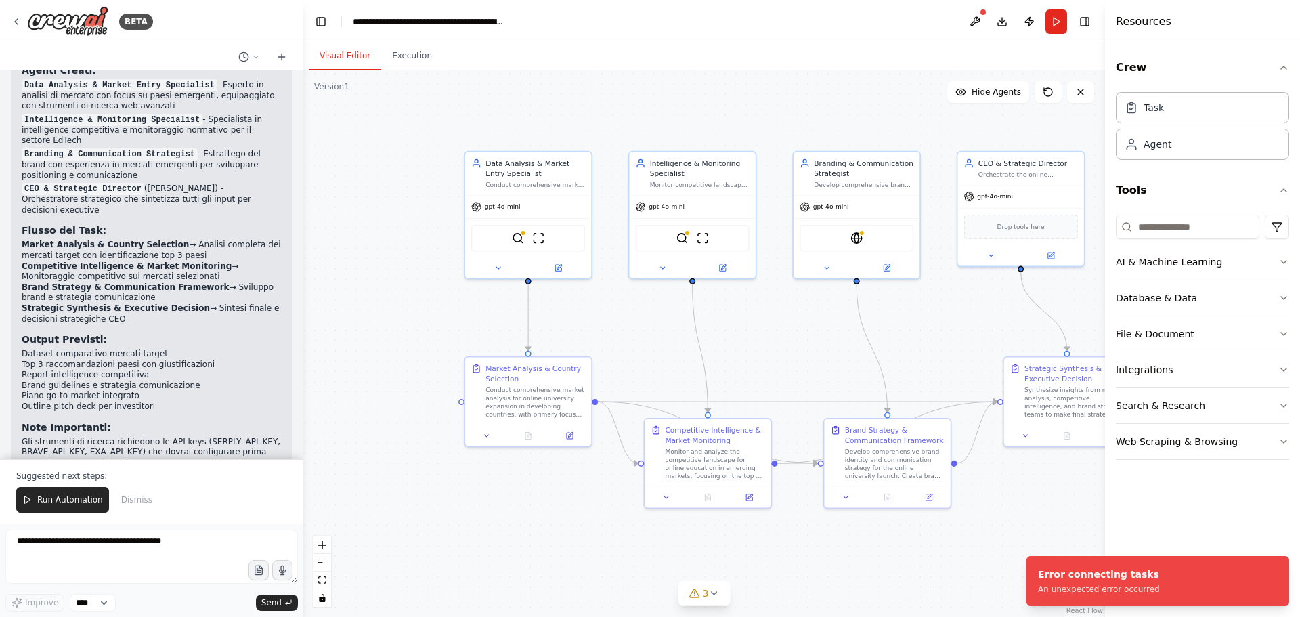
drag, startPoint x: 827, startPoint y: 318, endPoint x: 789, endPoint y: 334, distance: 41.0
click at [789, 334] on div ".deletable-edge-delete-btn { width: 20px; height: 20px; border: 0px solid #ffff…" at bounding box center [704, 343] width 802 height 546
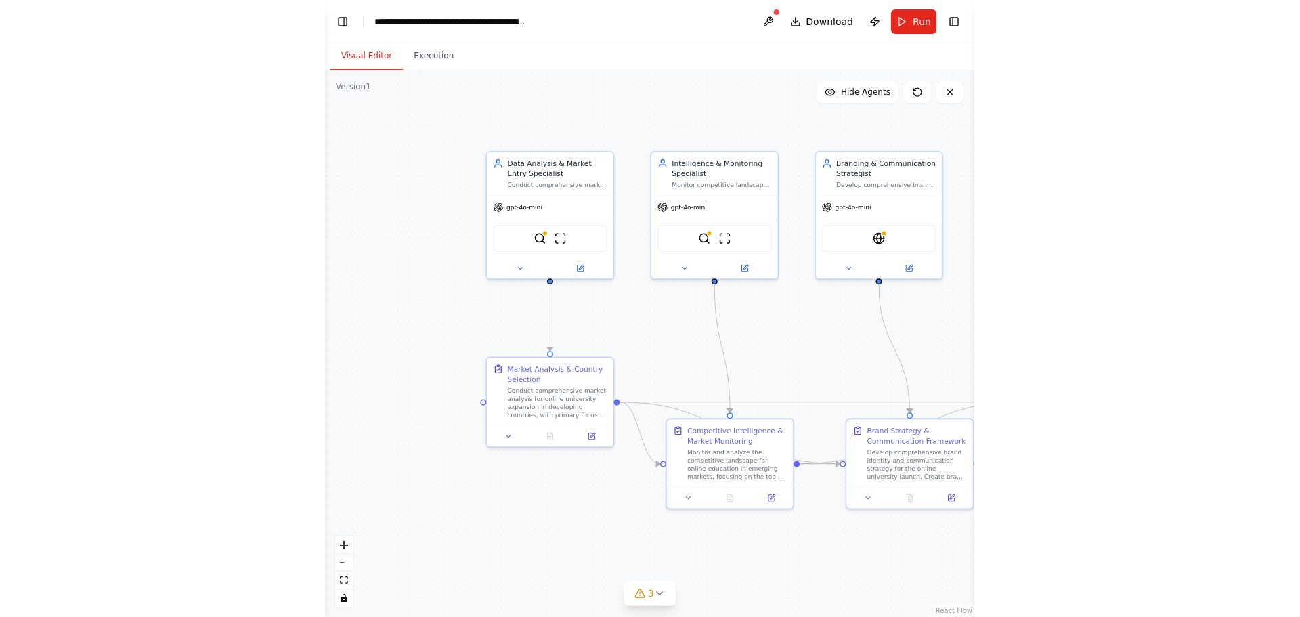
scroll to position [2061, 0]
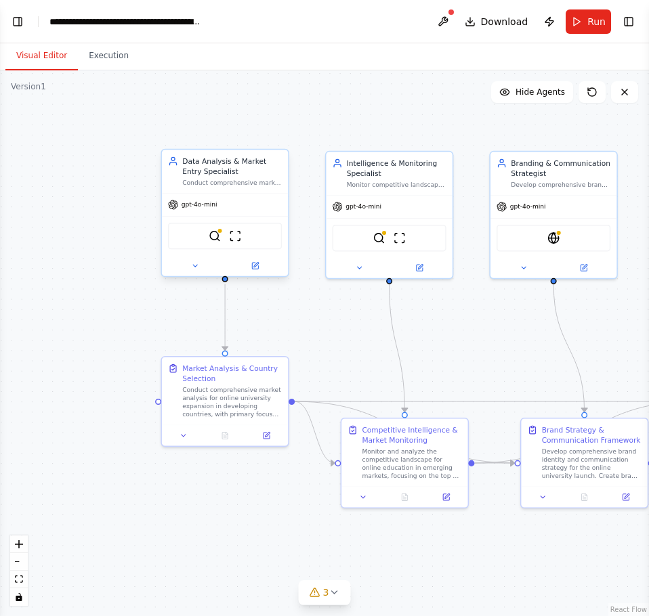
click at [195, 274] on div at bounding box center [225, 265] width 126 height 20
click at [194, 267] on icon at bounding box center [195, 266] width 8 height 8
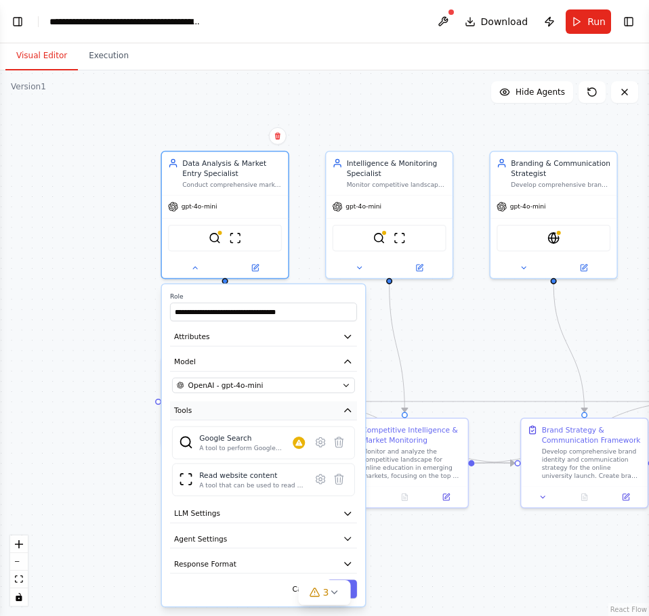
click at [349, 410] on icon "button" at bounding box center [348, 411] width 10 height 10
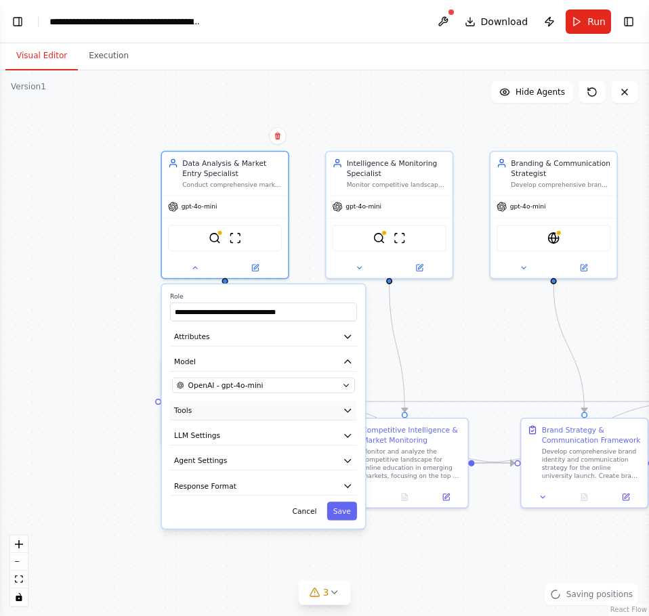
click at [349, 410] on icon "button" at bounding box center [348, 410] width 6 height 3
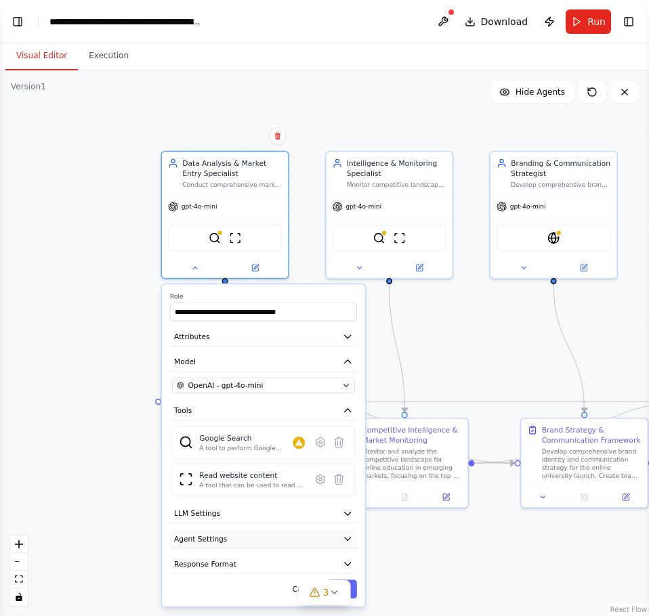
click at [347, 536] on icon "button" at bounding box center [348, 539] width 10 height 10
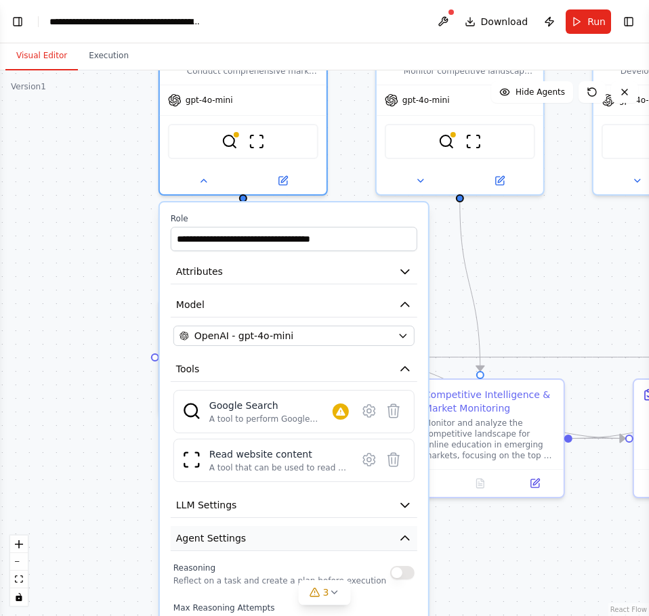
click at [398, 539] on icon "button" at bounding box center [405, 539] width 14 height 14
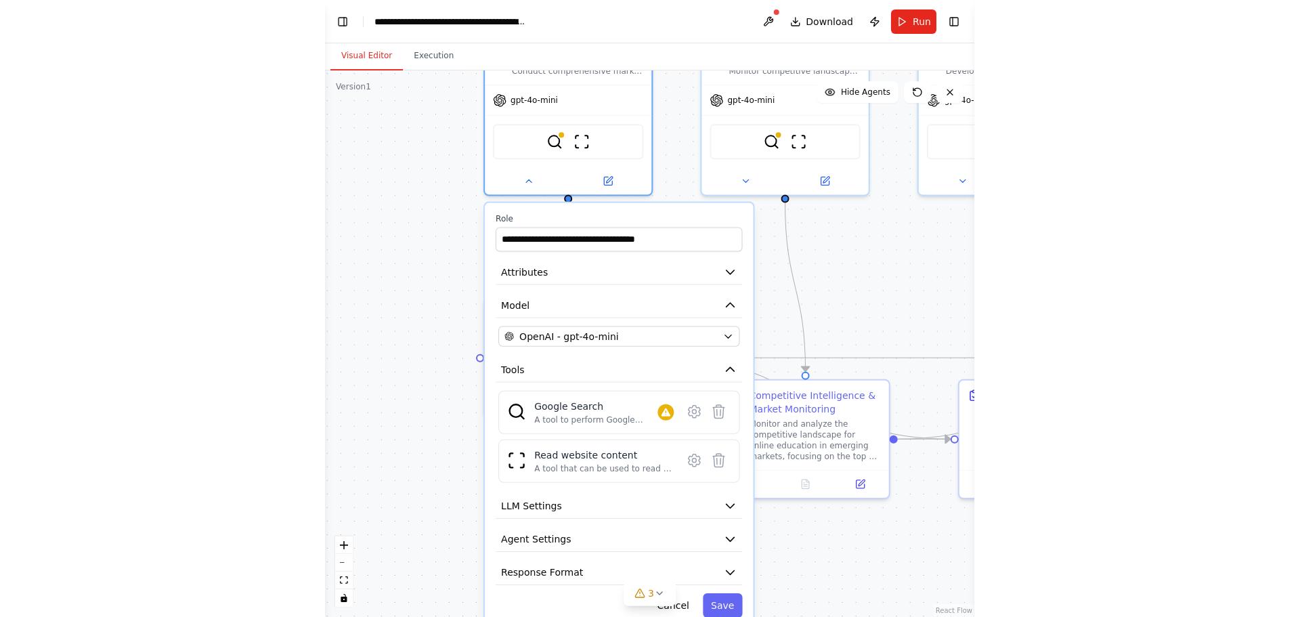
scroll to position [1965, 0]
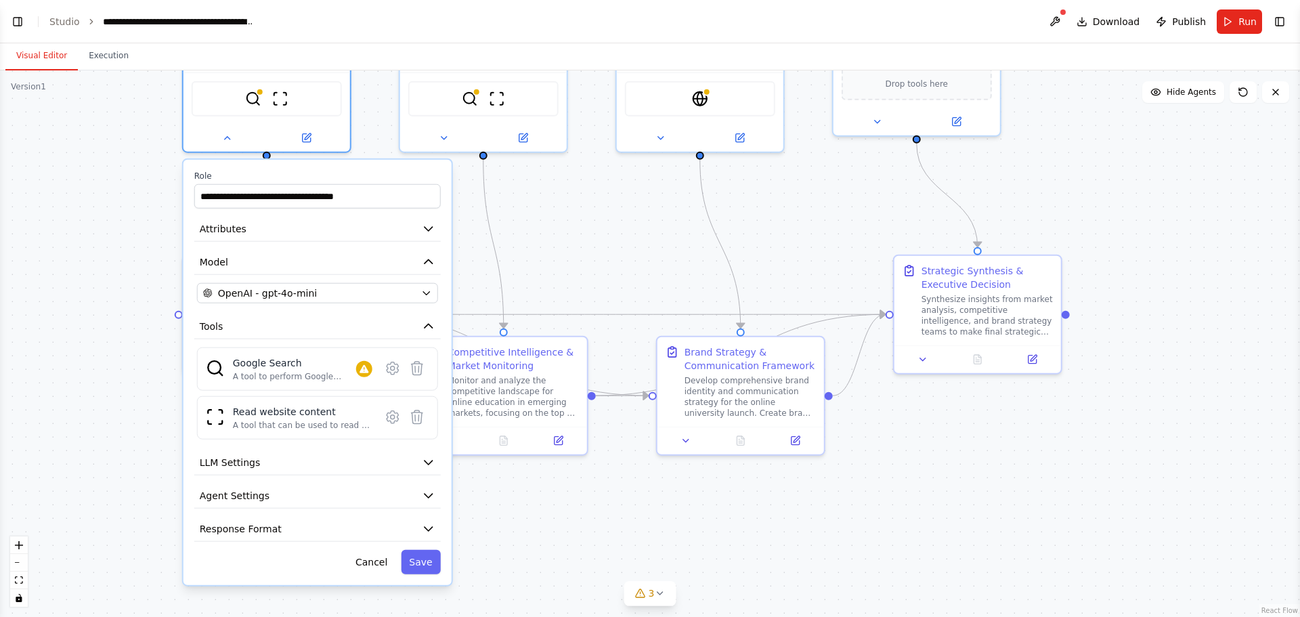
drag, startPoint x: 483, startPoint y: 237, endPoint x: 547, endPoint y: 242, distance: 64.6
click at [547, 242] on div ".deletable-edge-delete-btn { width: 20px; height: 20px; border: 0px solid #ffff…" at bounding box center [650, 343] width 1300 height 546
click at [567, 536] on div ".deletable-edge-delete-btn { width: 20px; height: 20px; border: 0px solid #ffff…" at bounding box center [650, 343] width 1300 height 546
click at [23, 23] on button "Toggle Left Sidebar" at bounding box center [17, 21] width 19 height 19
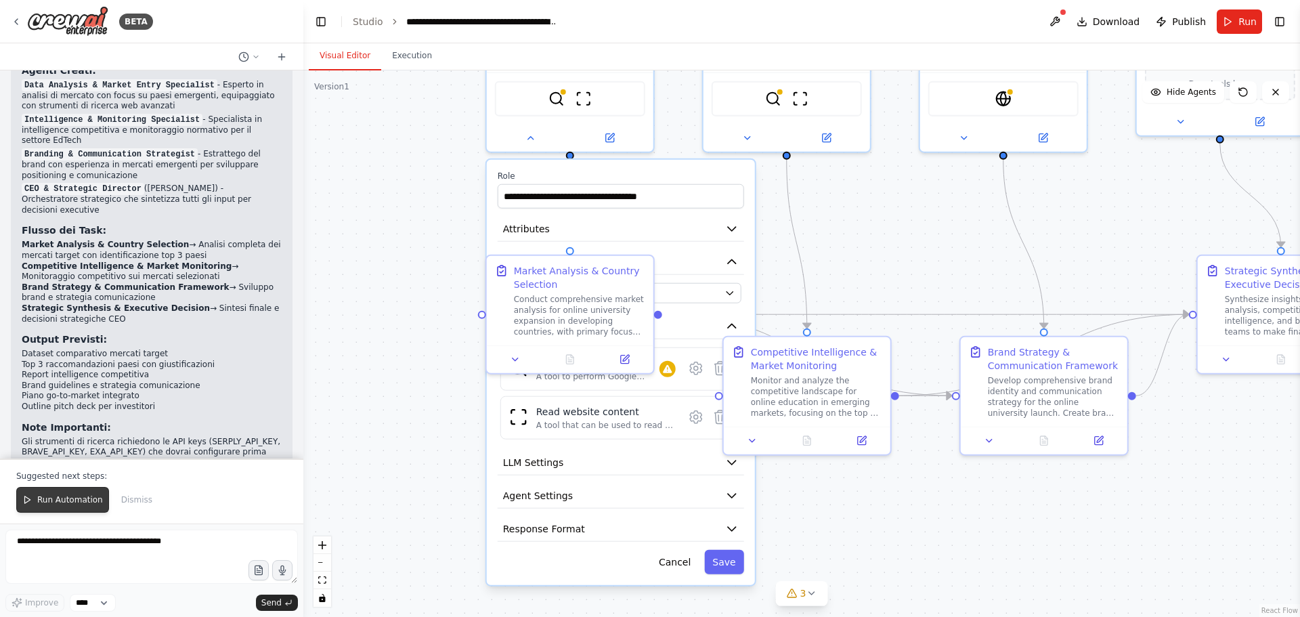
click at [72, 508] on button "Run Automation" at bounding box center [62, 500] width 93 height 26
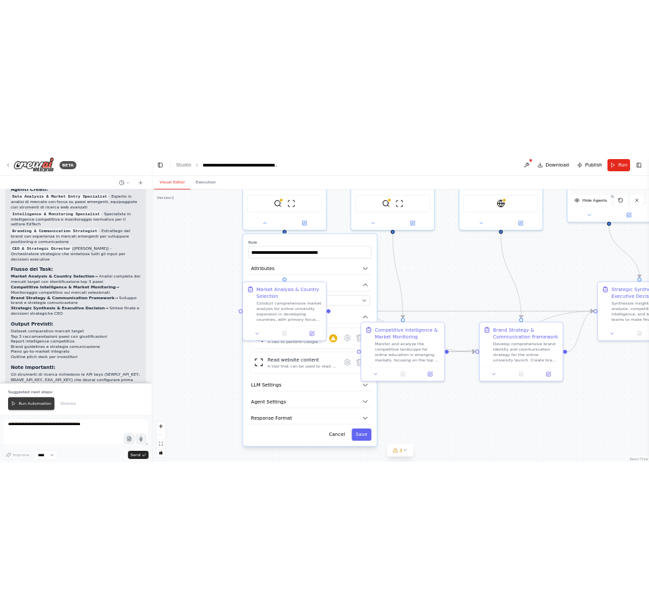
scroll to position [1900, 0]
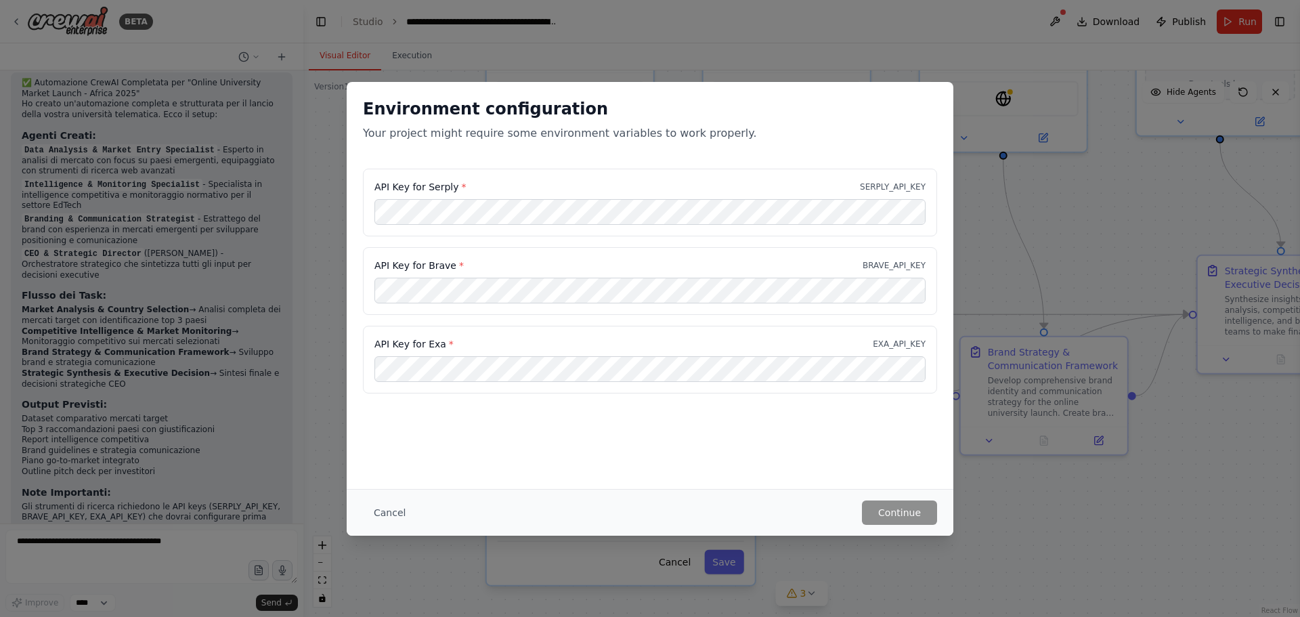
click at [494, 163] on div "Environment configuration Your project might require some environment variables…" at bounding box center [650, 125] width 607 height 87
click at [484, 161] on div "Environment configuration Your project might require some environment variables…" at bounding box center [650, 125] width 607 height 87
click at [810, 44] on div "Environment configuration Your project might require some environment variables…" at bounding box center [650, 308] width 1300 height 617
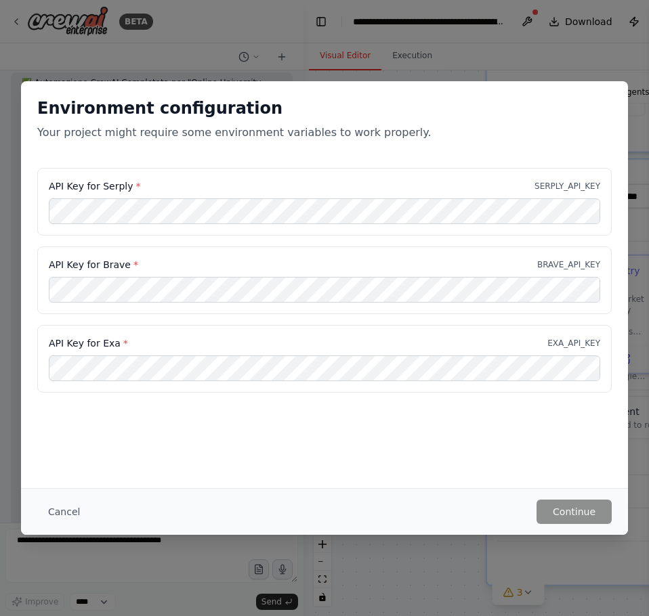
scroll to position [1996, 0]
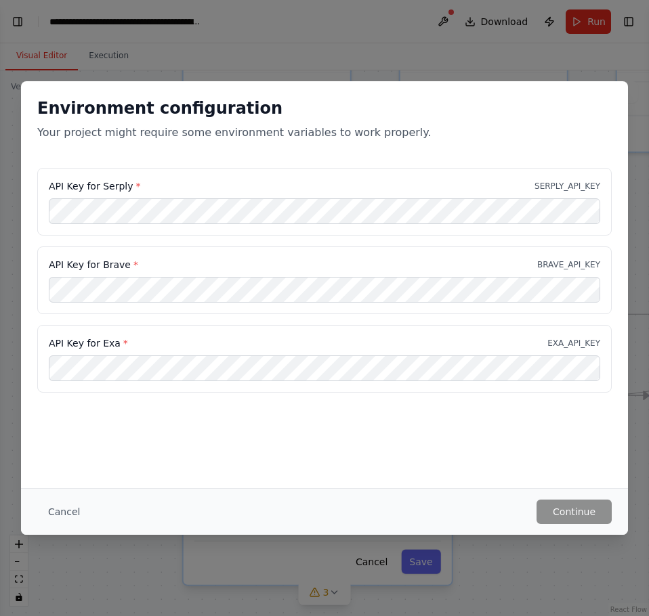
click at [135, 186] on span "*" at bounding box center [137, 186] width 5 height 11
copy label "API Key for Serply *"
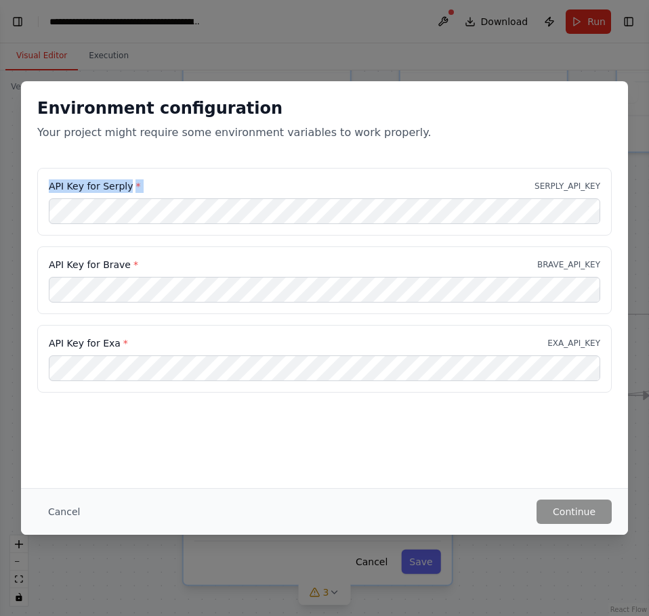
click at [85, 188] on label "API Key for Serply *" at bounding box center [94, 186] width 91 height 14
click at [568, 515] on button "Continue" at bounding box center [573, 512] width 75 height 24
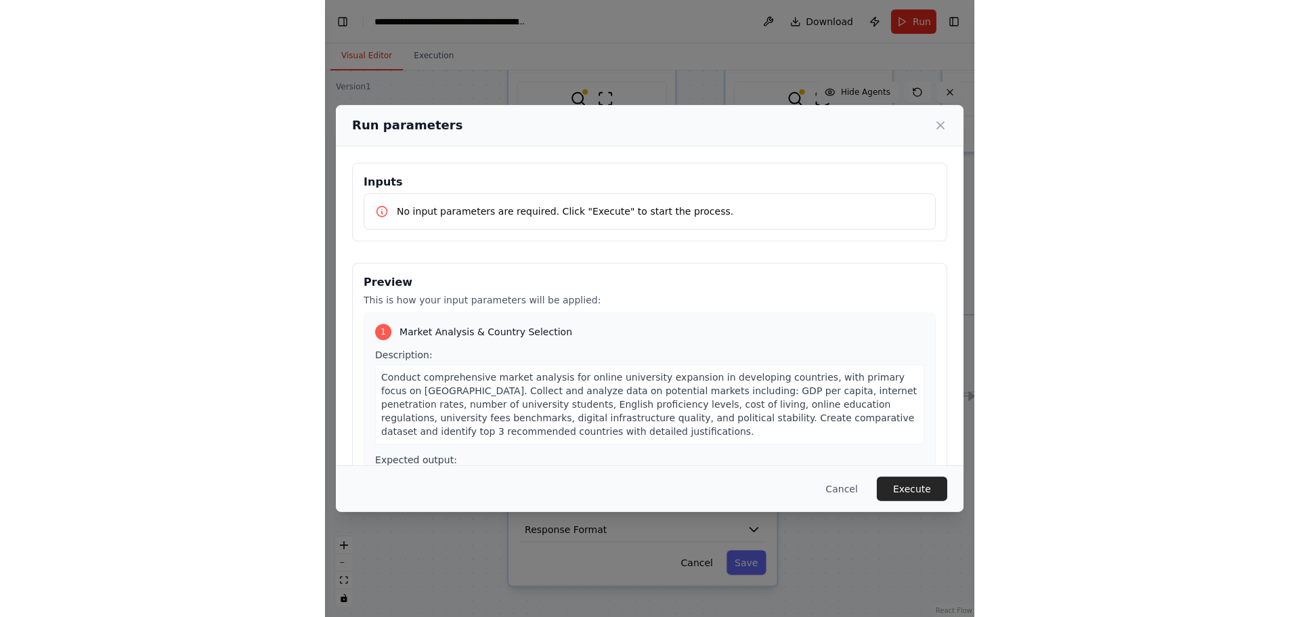
scroll to position [1900, 0]
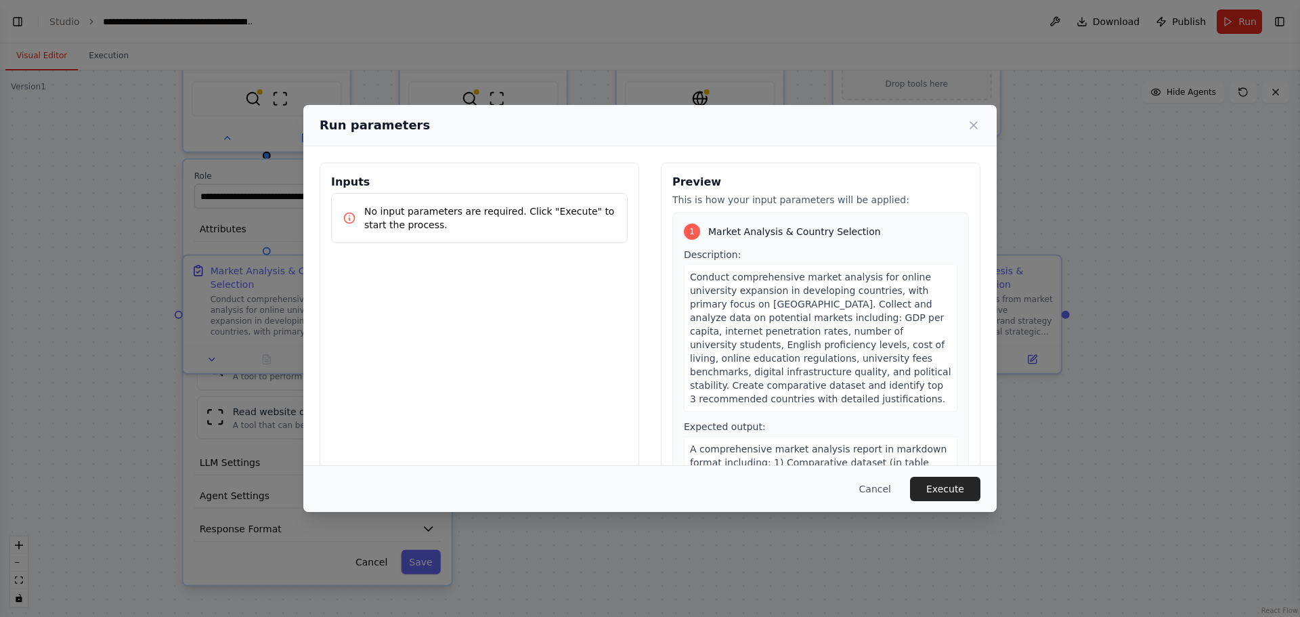
click at [808, 305] on span "Conduct comprehensive market analysis for online university expansion in develo…" at bounding box center [820, 338] width 261 height 133
click at [788, 354] on span "Conduct comprehensive market analysis for online university expansion in develo…" at bounding box center [820, 338] width 261 height 133
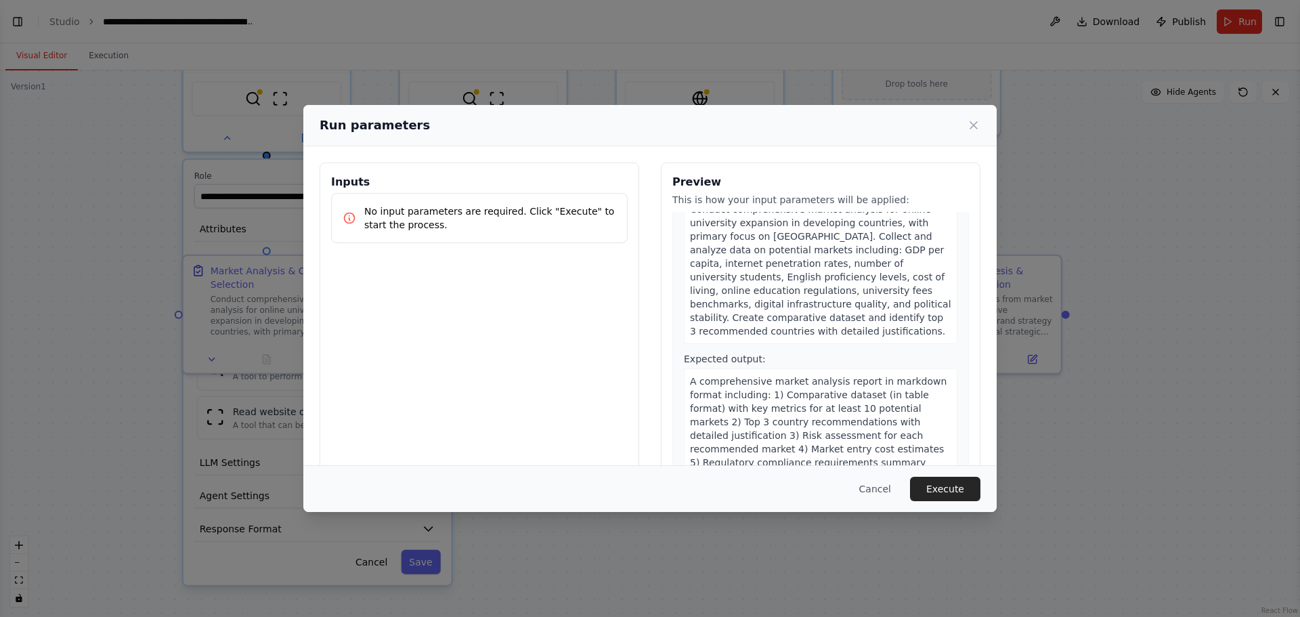
click at [775, 341] on div "Conduct comprehensive market analysis for online university expansion in develo…" at bounding box center [821, 270] width 274 height 148
drag, startPoint x: 765, startPoint y: 326, endPoint x: 748, endPoint y: 326, distance: 16.9
click at [756, 326] on div "Conduct comprehensive market analysis for online university expansion in develo…" at bounding box center [821, 270] width 274 height 148
click at [737, 332] on span "Conduct comprehensive market analysis for online university expansion in develo…" at bounding box center [820, 270] width 261 height 133
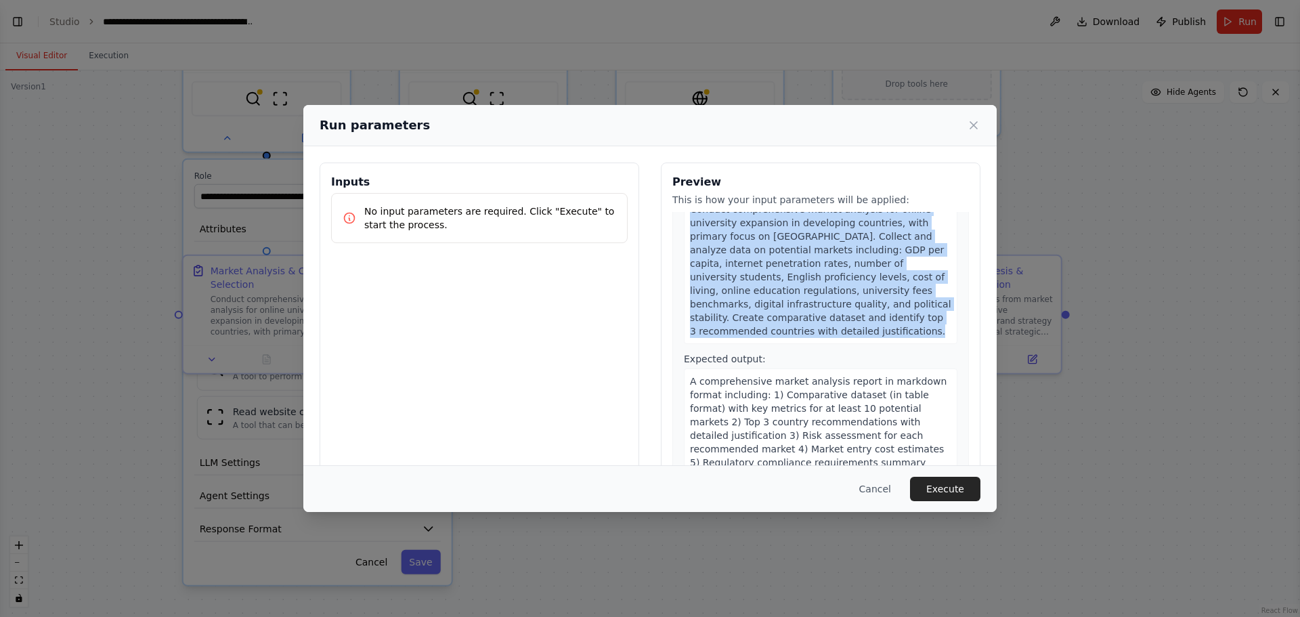
click at [737, 332] on span "Conduct comprehensive market analysis for online university expansion in develo…" at bounding box center [820, 270] width 261 height 133
copy span "Conduct comprehensive market analysis for online university expansion in develo…"
click at [744, 330] on div "Conduct comprehensive market analysis for online university expansion in develo…" at bounding box center [821, 270] width 274 height 148
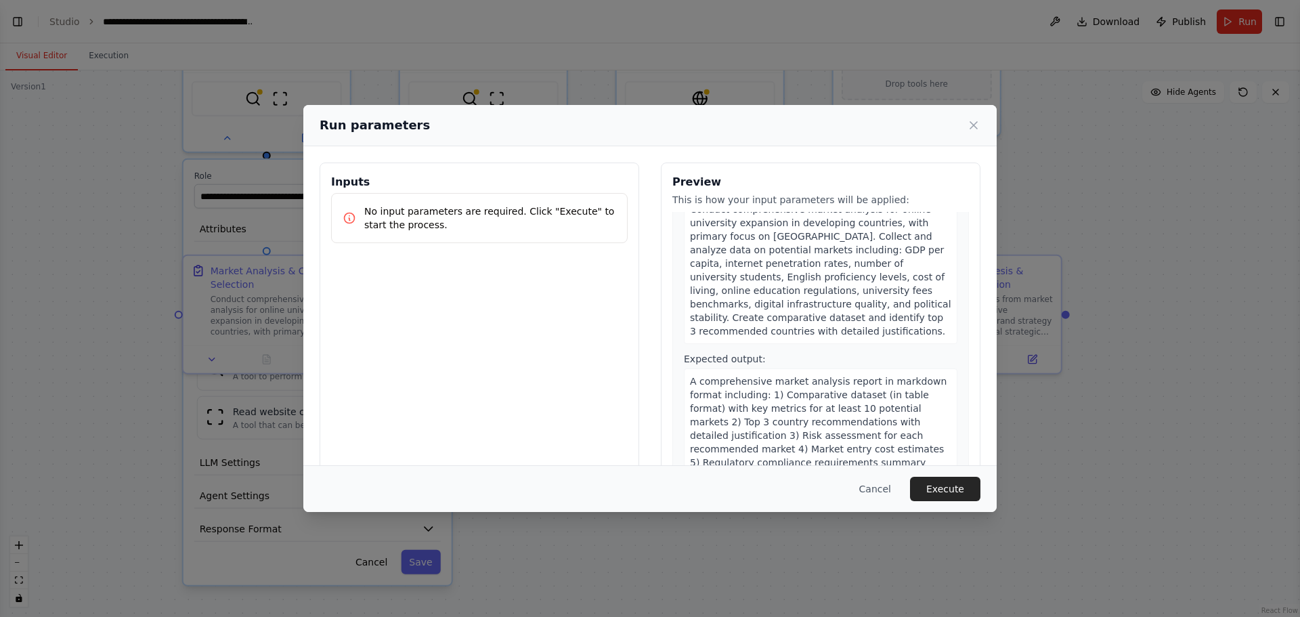
click at [737, 328] on span "Conduct comprehensive market analysis for online university expansion in develo…" at bounding box center [820, 270] width 261 height 133
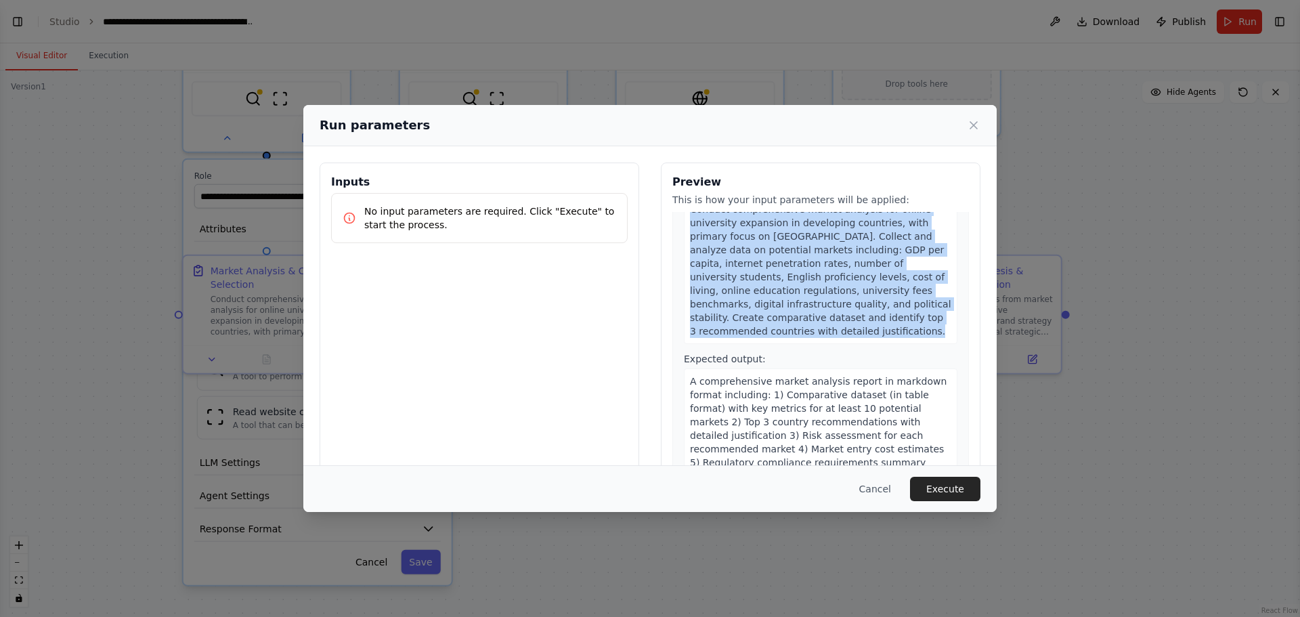
click at [737, 328] on span "Conduct comprehensive market analysis for online university expansion in develo…" at bounding box center [820, 270] width 261 height 133
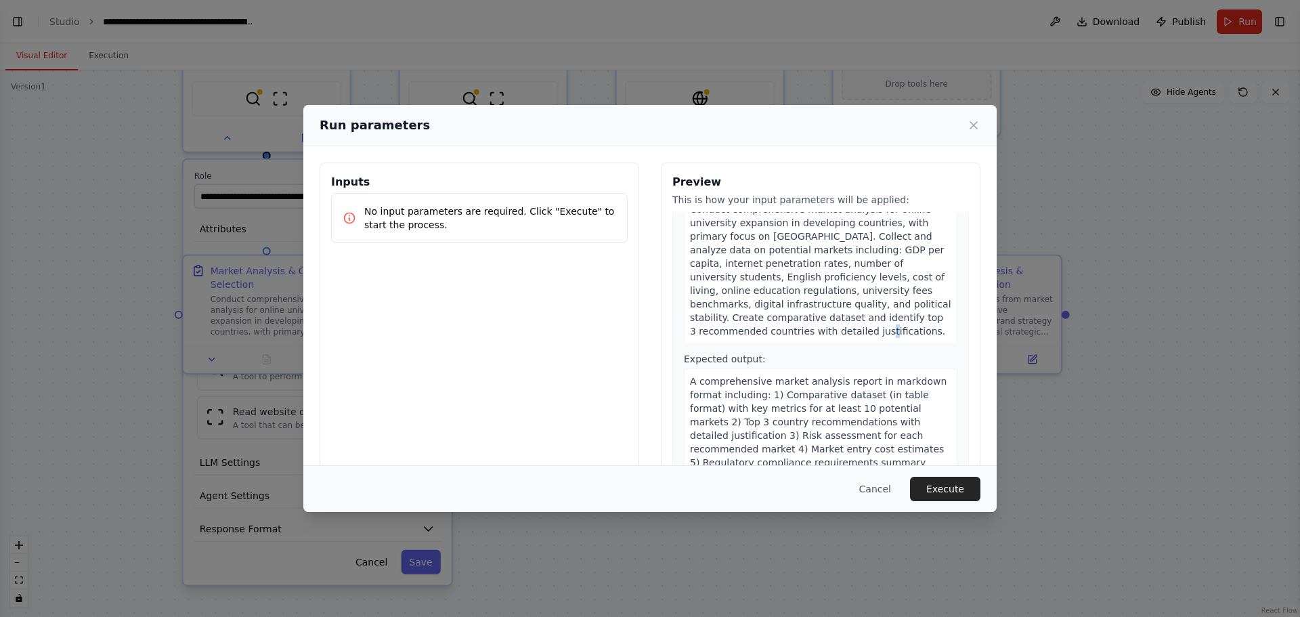
click at [737, 328] on span "Conduct comprehensive market analysis for online university expansion in develo…" at bounding box center [820, 270] width 261 height 133
click at [734, 304] on span "Conduct comprehensive market analysis for online university expansion in develo…" at bounding box center [820, 270] width 261 height 133
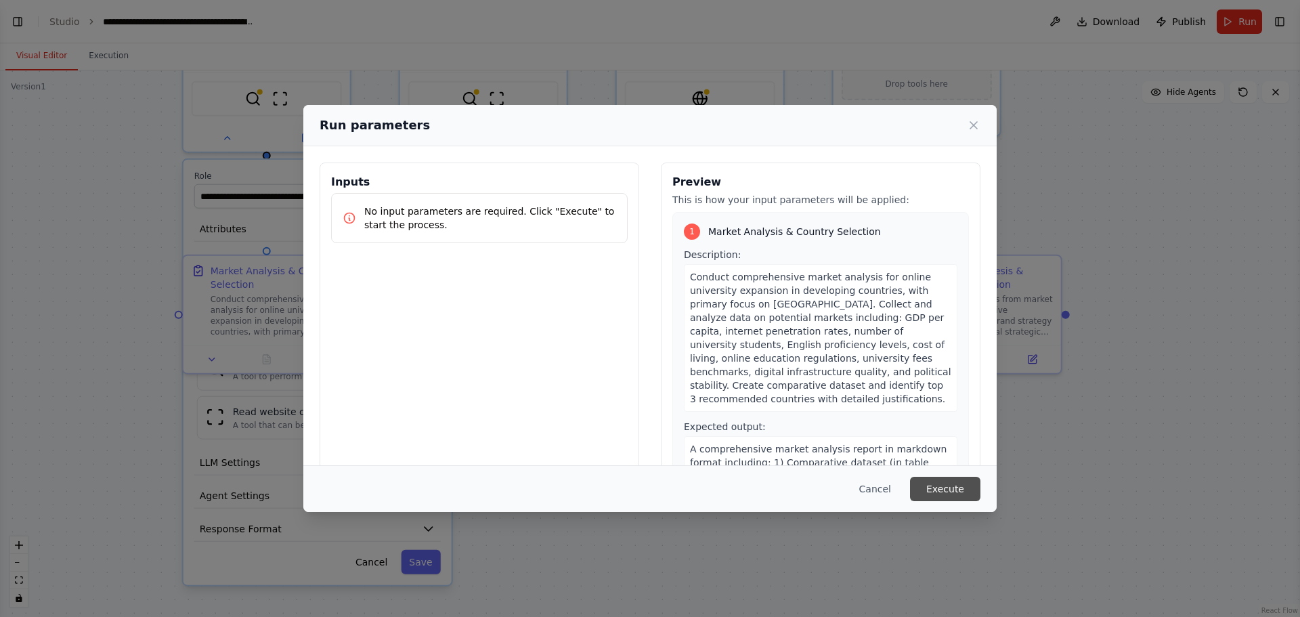
click at [958, 494] on button "Execute" at bounding box center [945, 489] width 70 height 24
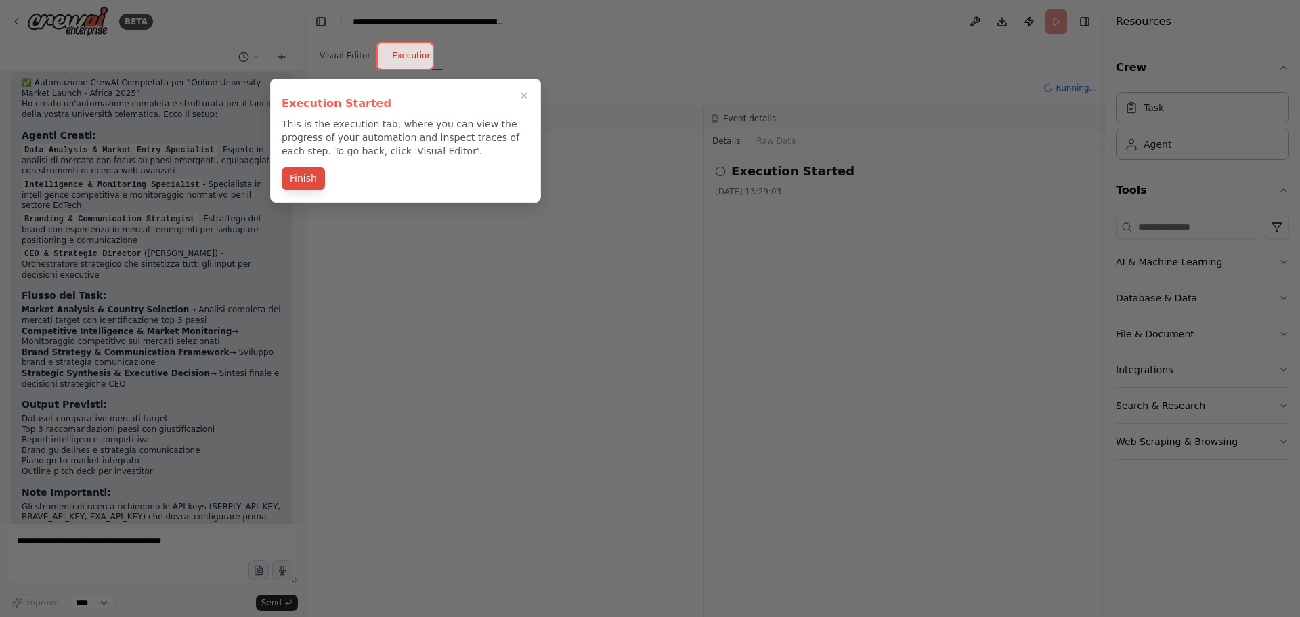
click at [317, 175] on button "Finish" at bounding box center [303, 178] width 43 height 22
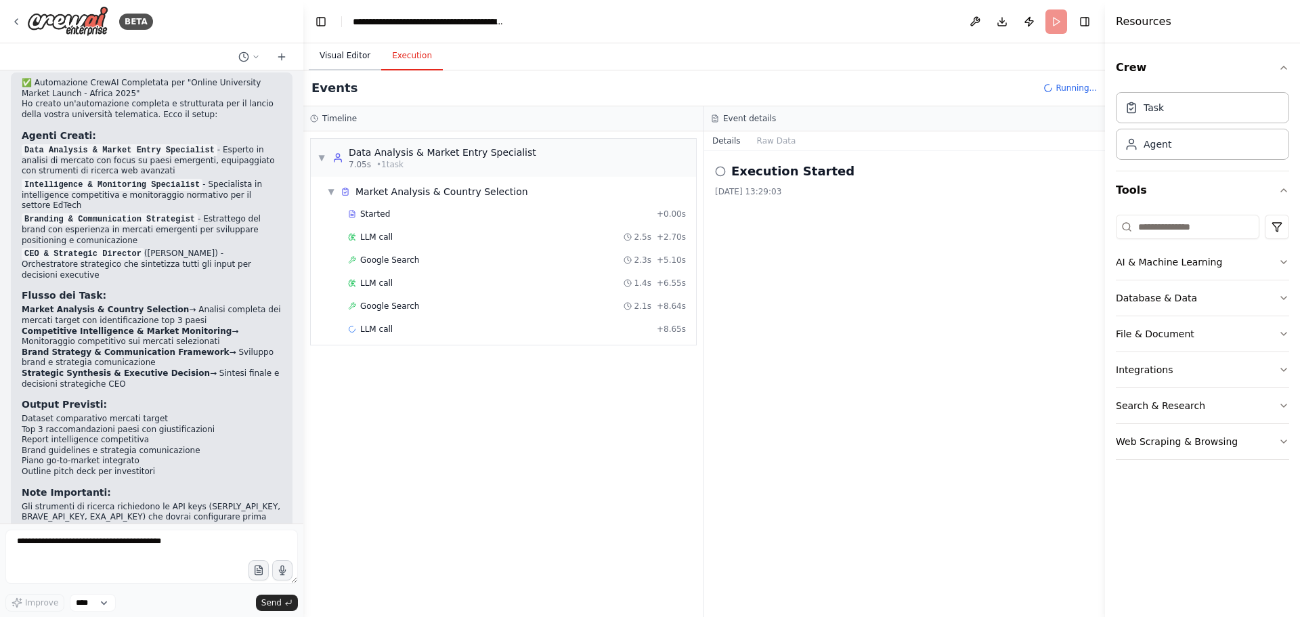
click at [349, 51] on button "Visual Editor" at bounding box center [345, 56] width 72 height 28
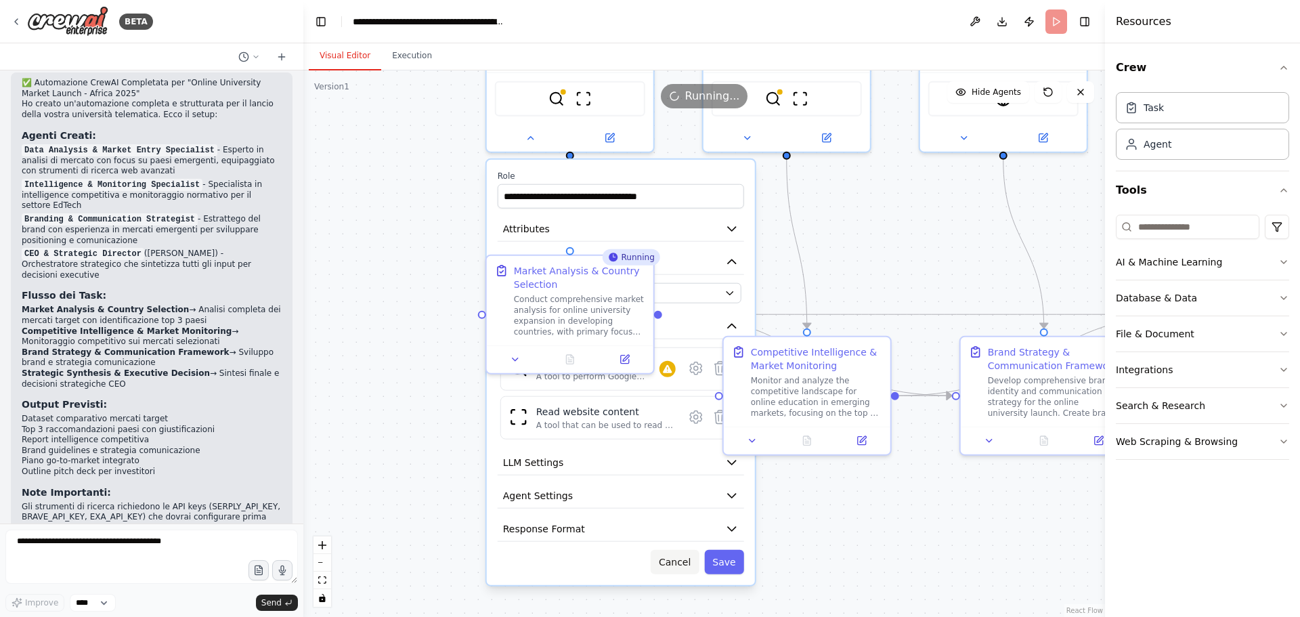
click at [689, 565] on button "Cancel" at bounding box center [675, 562] width 48 height 24
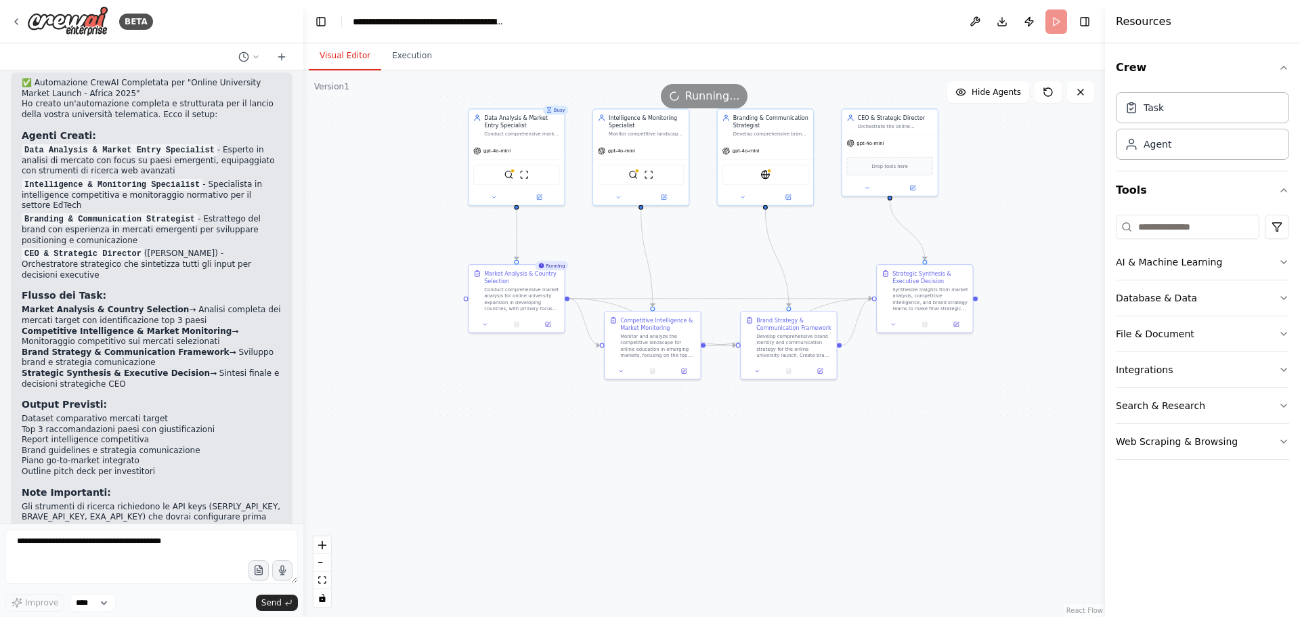
click at [389, 41] on header "**********" at bounding box center [704, 21] width 802 height 43
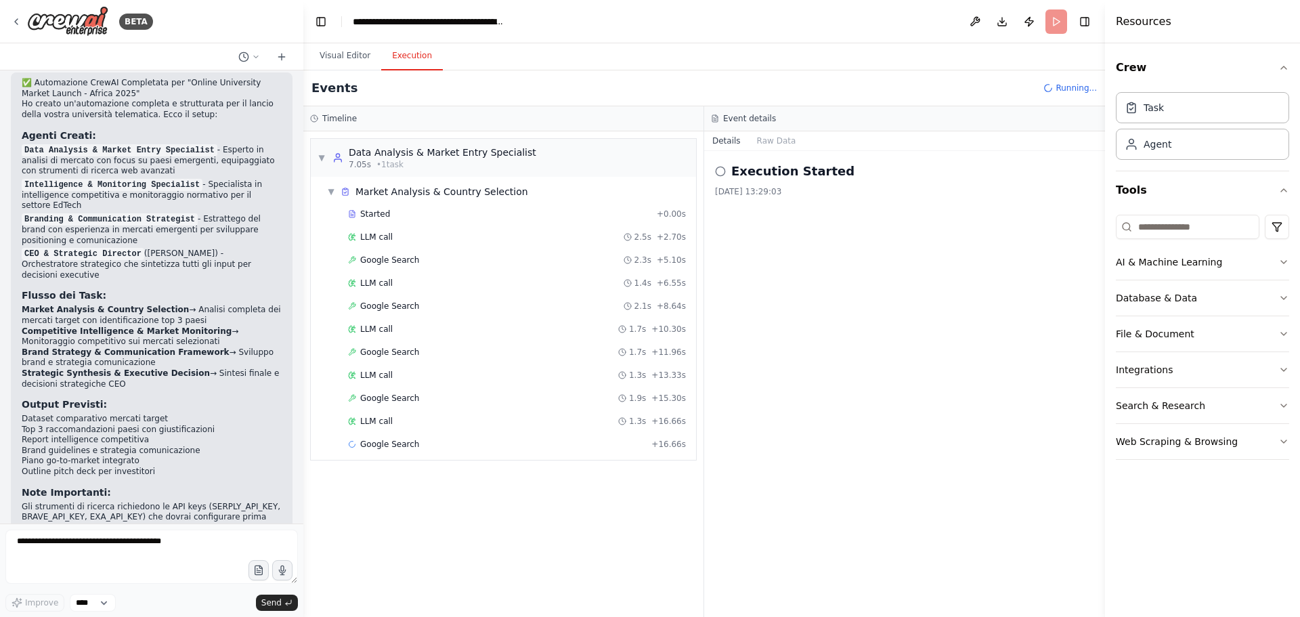
click at [408, 58] on button "Execution" at bounding box center [412, 56] width 62 height 28
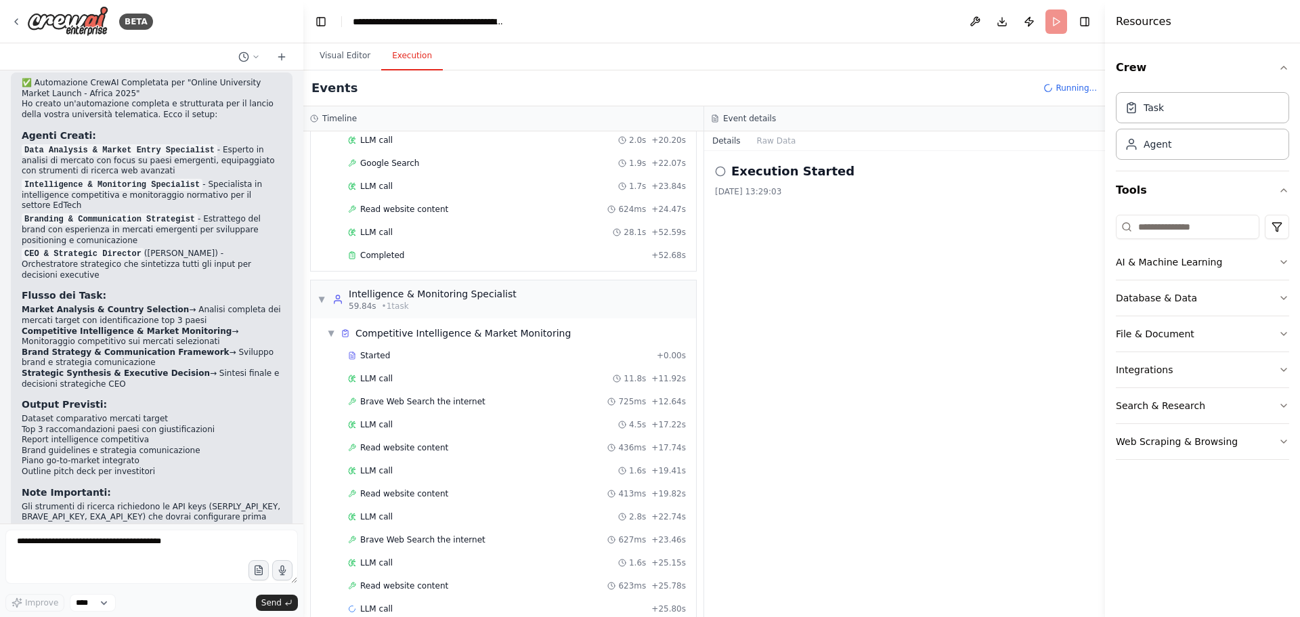
scroll to position [350, 0]
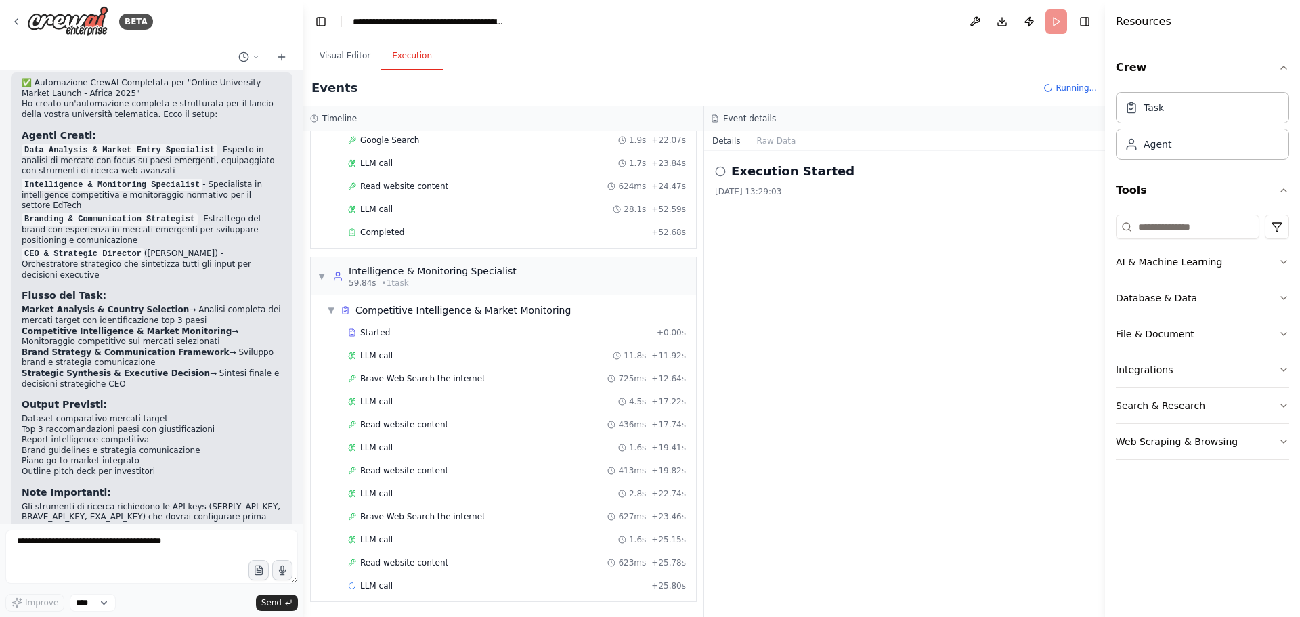
click at [895, 280] on div "Execution Started 19/09/2025, 13:29:03" at bounding box center [904, 384] width 401 height 466
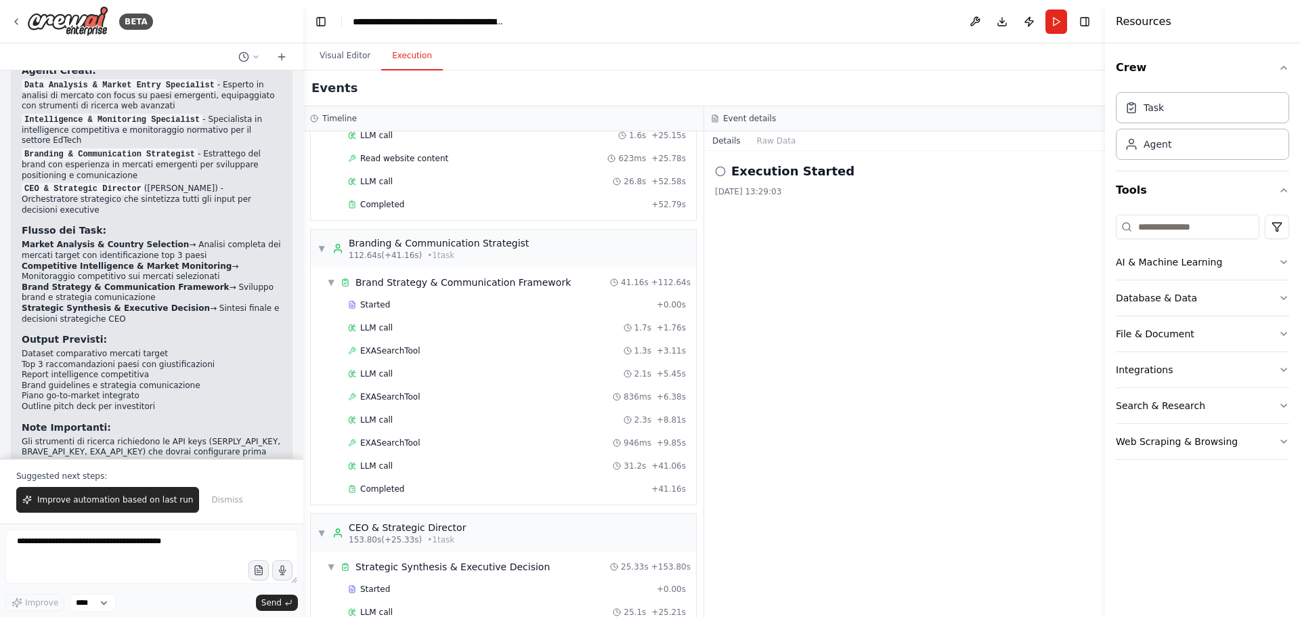
scroll to position [804, 0]
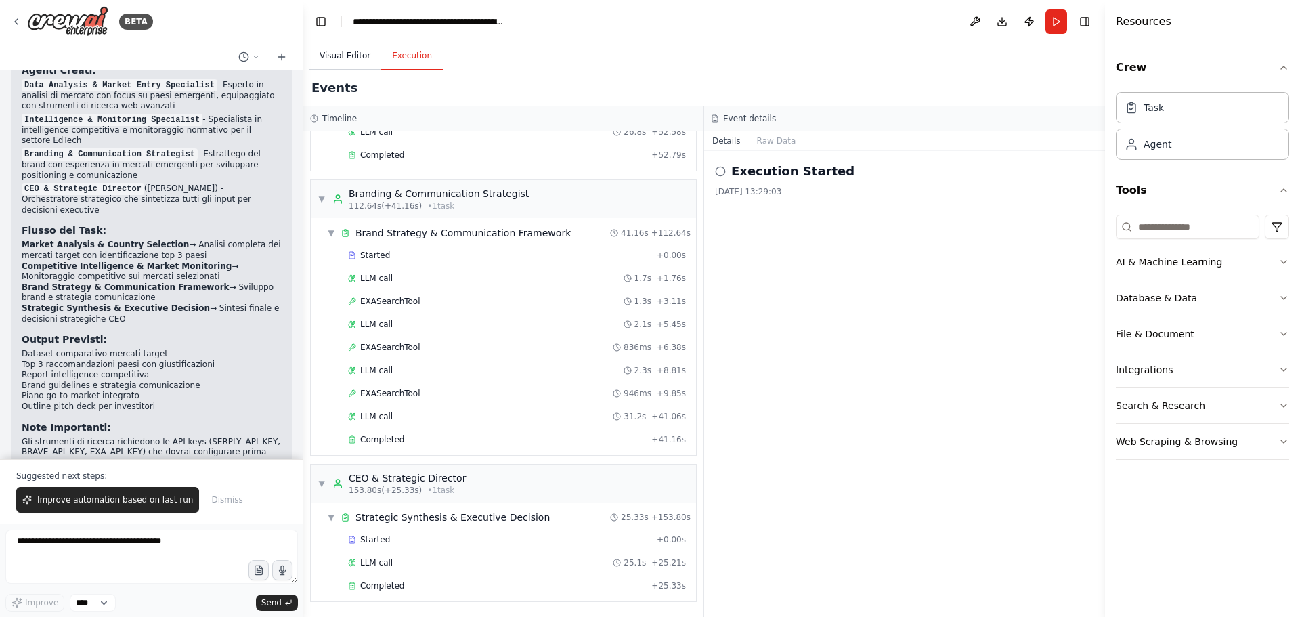
click at [337, 55] on button "Visual Editor" at bounding box center [345, 56] width 72 height 28
click at [423, 61] on button "Execution" at bounding box center [412, 56] width 62 height 28
click at [104, 500] on span "Improve automation based on last run" at bounding box center [115, 499] width 156 height 11
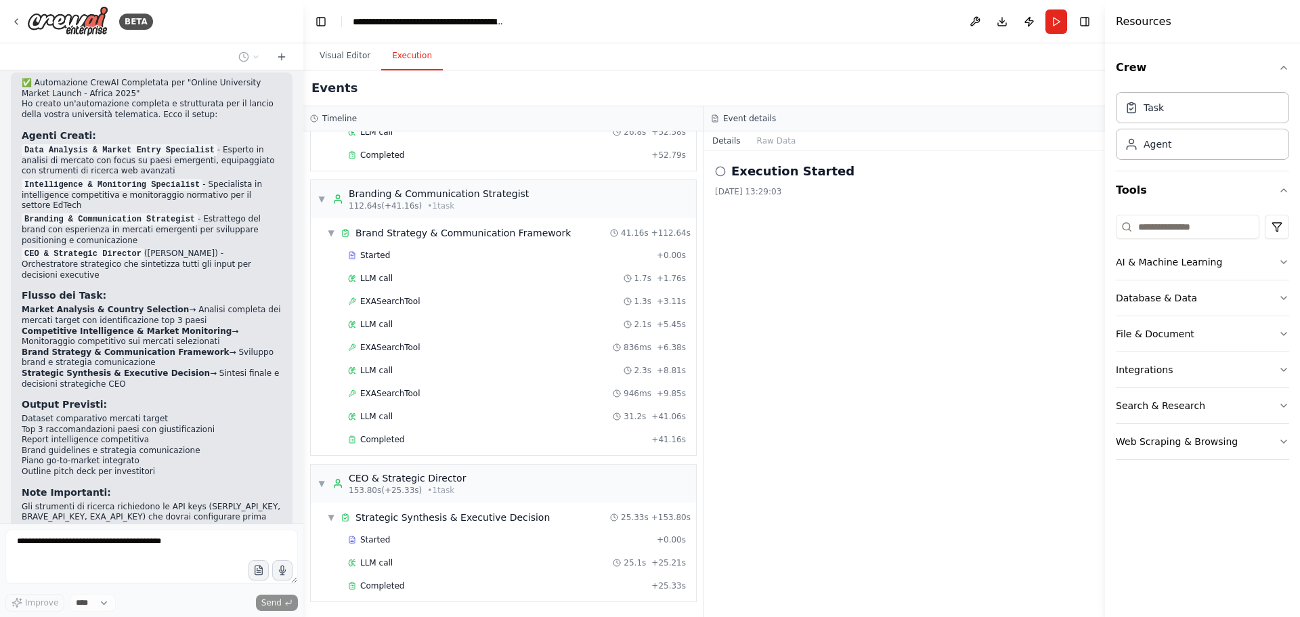
scroll to position [1935, 0]
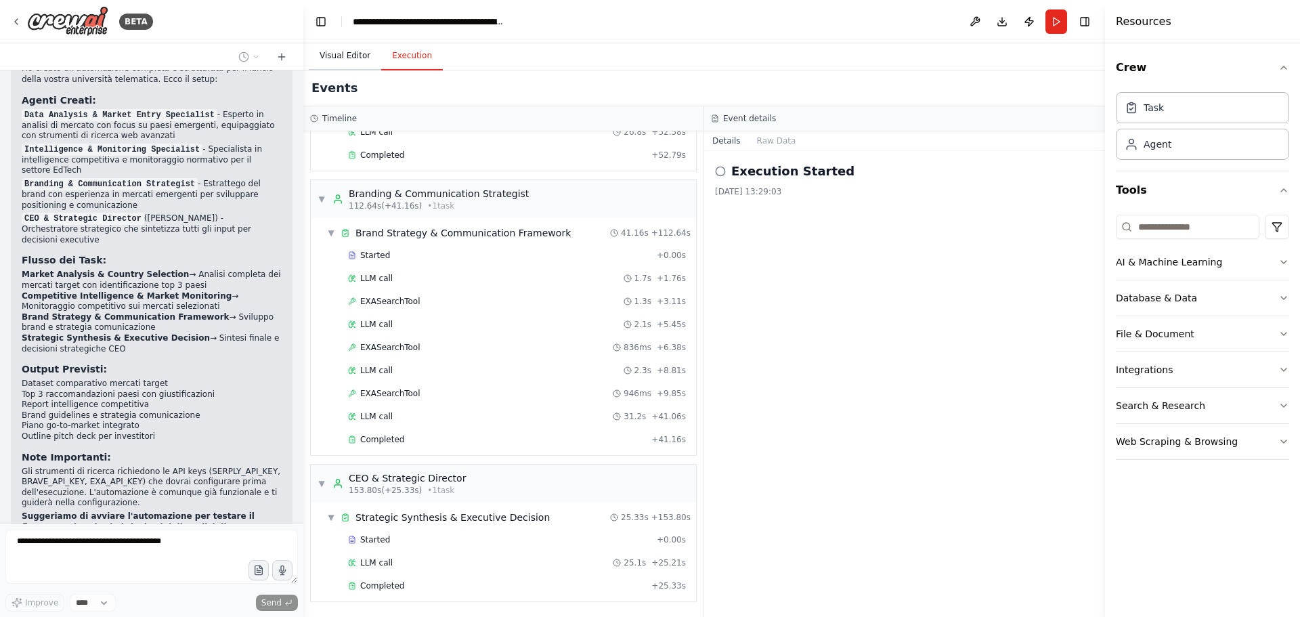
click at [359, 66] on button "Visual Editor" at bounding box center [345, 56] width 72 height 28
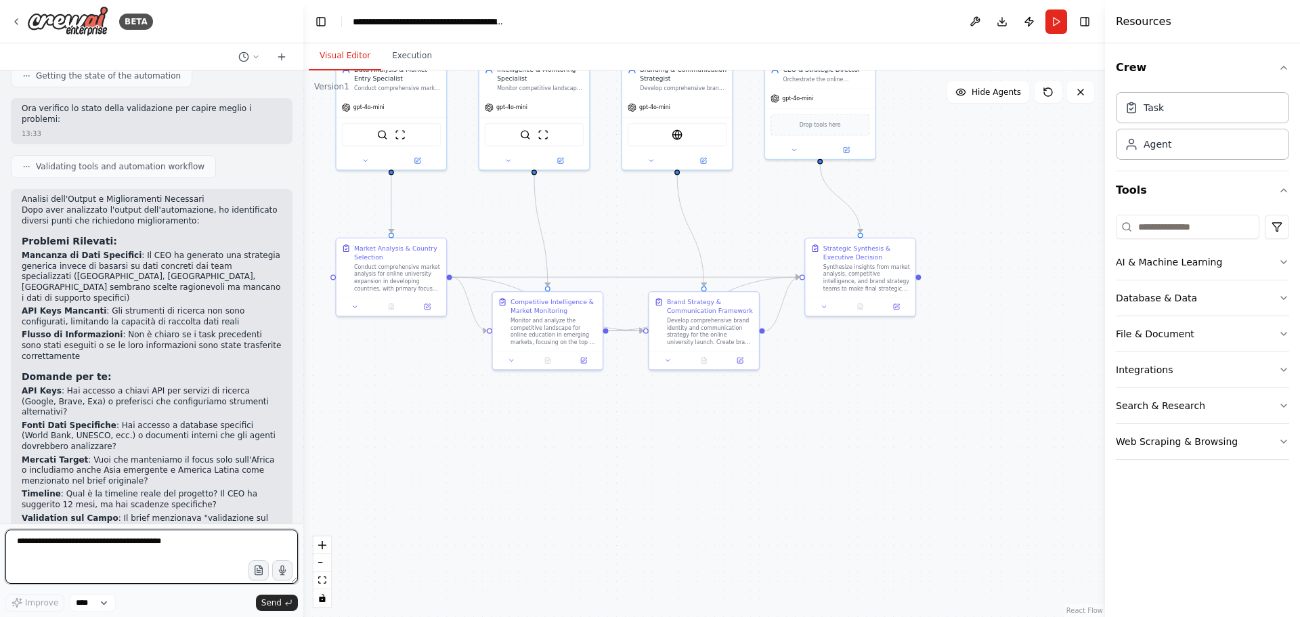
scroll to position [2580, 0]
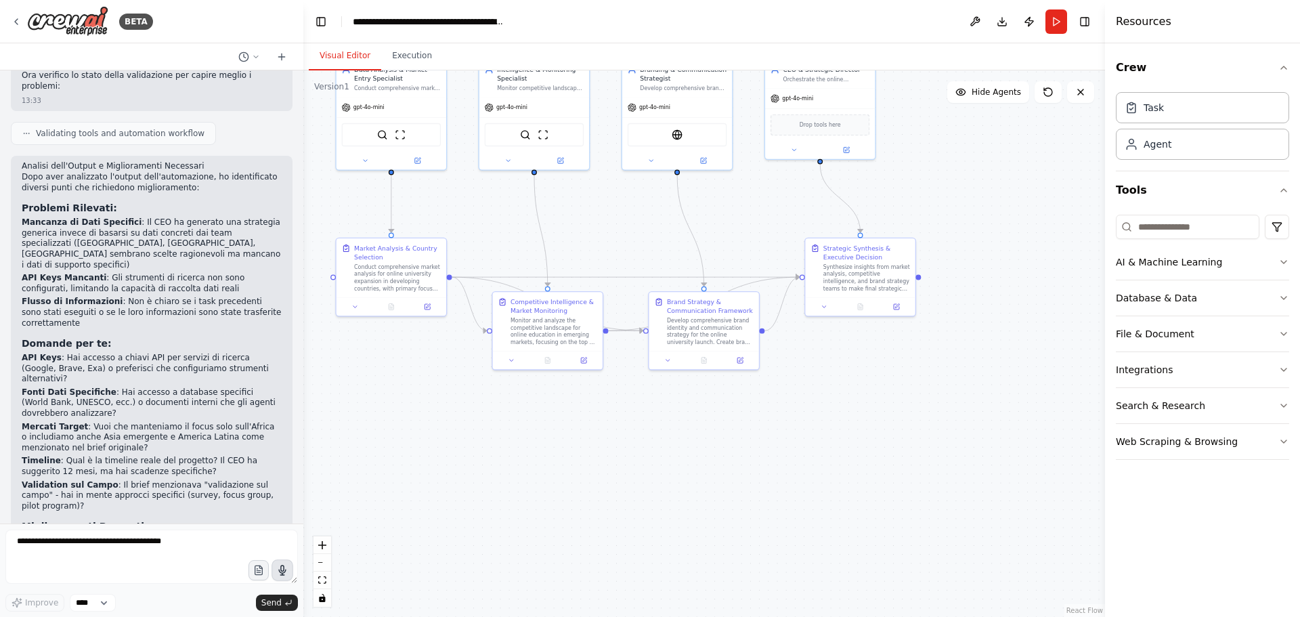
click at [280, 569] on icon "button" at bounding box center [283, 571] width 12 height 12
click at [272, 601] on span "Send" at bounding box center [271, 602] width 20 height 11
click at [283, 567] on circle "button" at bounding box center [282, 569] width 9 height 9
click at [286, 570] on icon "button" at bounding box center [283, 571] width 12 height 12
click at [287, 598] on button "Send" at bounding box center [277, 603] width 42 height 16
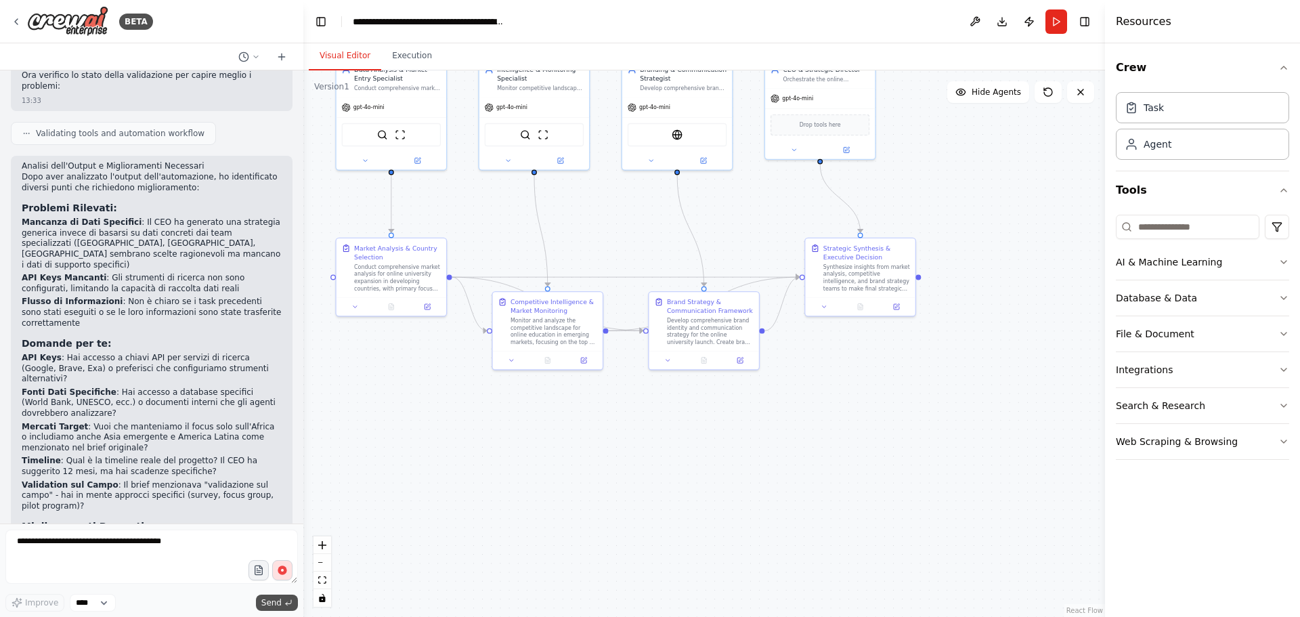
click at [275, 602] on span "Send" at bounding box center [271, 602] width 20 height 11
click at [275, 572] on button "button" at bounding box center [283, 570] width 22 height 22
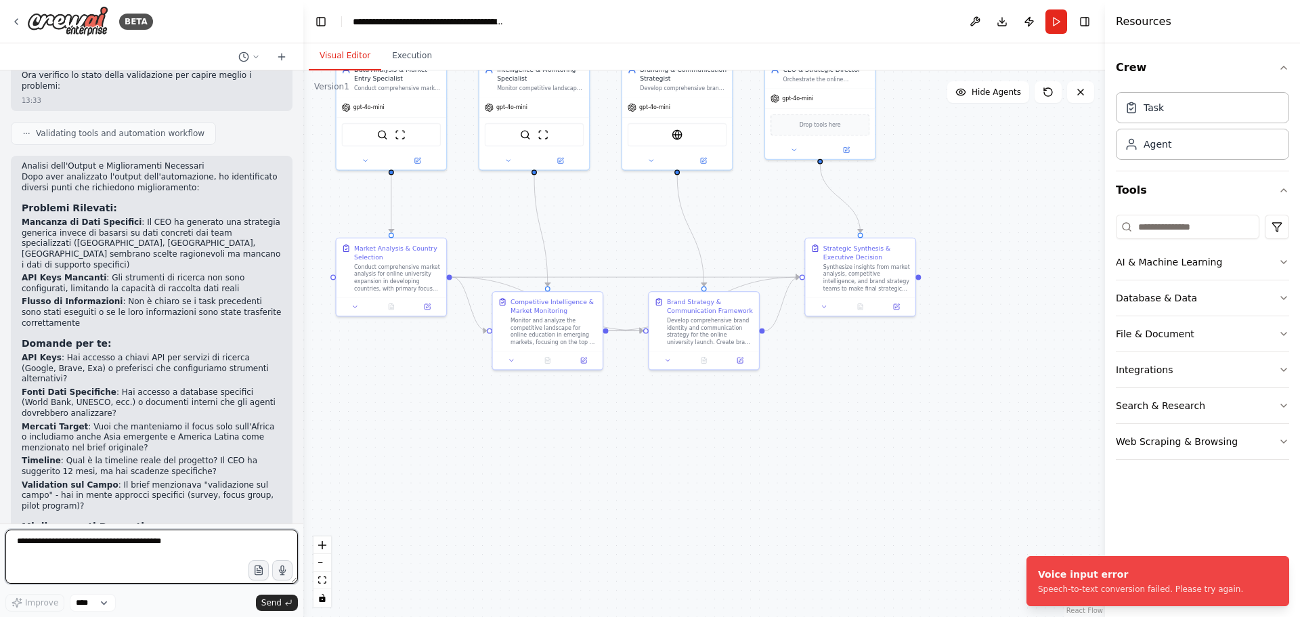
click at [171, 554] on textarea at bounding box center [151, 557] width 293 height 54
